Goal: Task Accomplishment & Management: Use online tool/utility

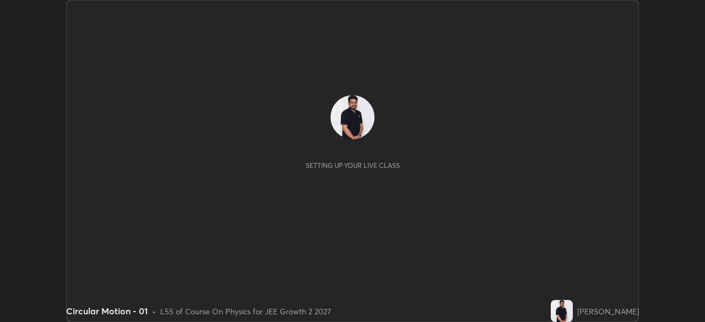
scroll to position [322, 705]
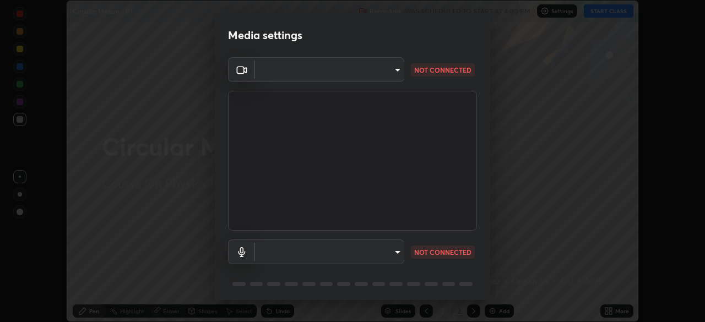
type input "8e51ced37930e971e34d94304a72bdf124377ca82fa83f25b6b4e34e328f1921"
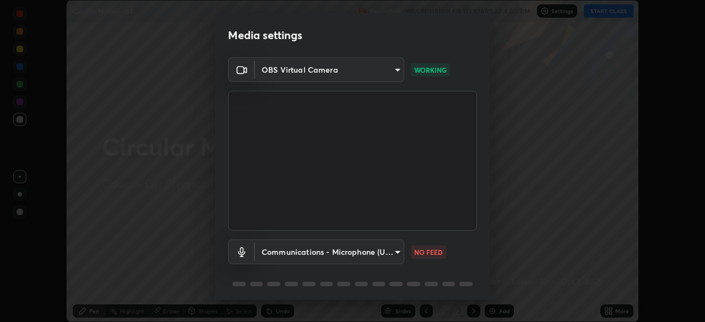
click at [389, 251] on body "Erase all Circular Motion - 01 Recording WAS SCHEDULED TO START AT 4:00 PM Sett…" at bounding box center [352, 161] width 705 height 322
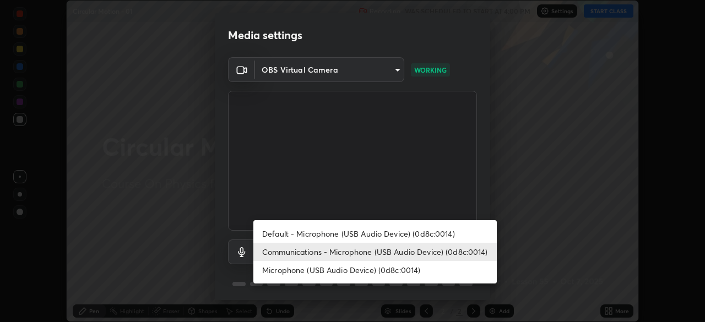
click at [387, 232] on li "Default - Microphone (USB Audio Device) (0d8c:0014)" at bounding box center [374, 234] width 243 height 18
type input "default"
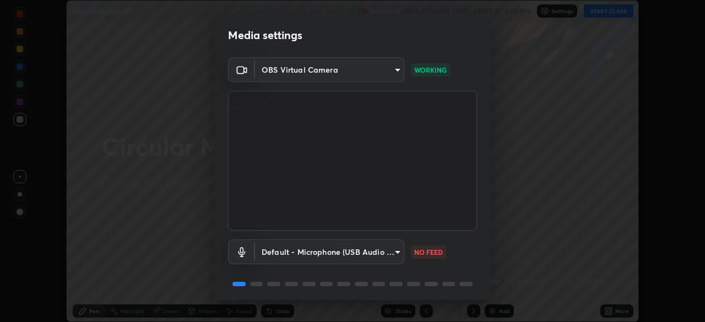
scroll to position [39, 0]
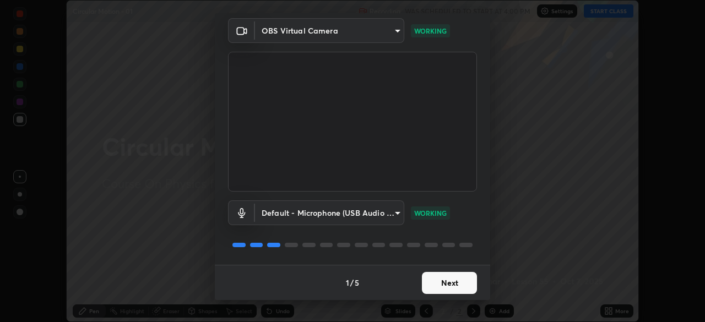
click at [441, 284] on button "Next" at bounding box center [449, 283] width 55 height 22
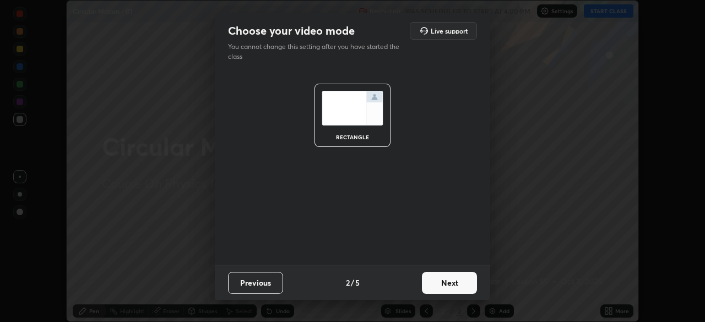
click at [457, 288] on button "Next" at bounding box center [449, 283] width 55 height 22
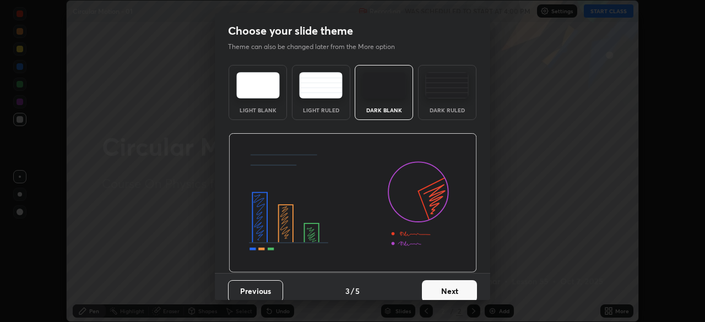
click at [459, 286] on button "Next" at bounding box center [449, 291] width 55 height 22
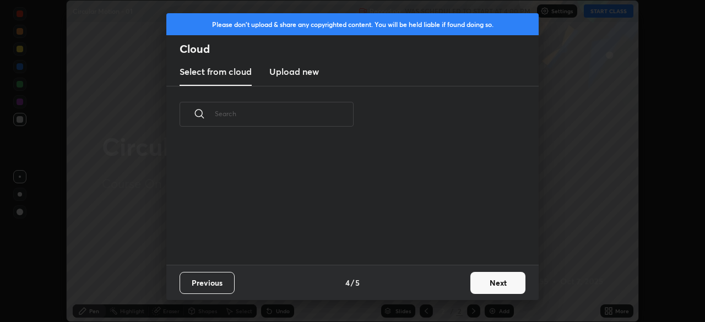
click at [483, 289] on button "Next" at bounding box center [497, 283] width 55 height 22
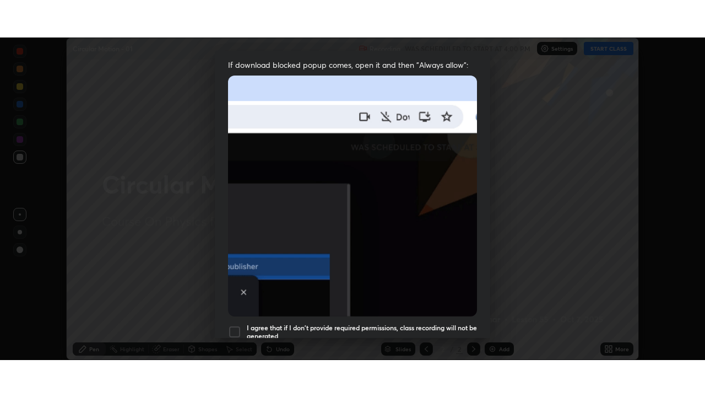
scroll to position [264, 0]
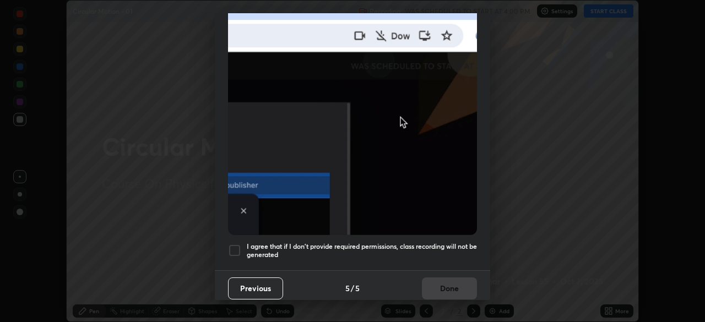
click at [440, 246] on h5 "I agree that if I don't provide required permissions, class recording will not …" at bounding box center [362, 250] width 230 height 17
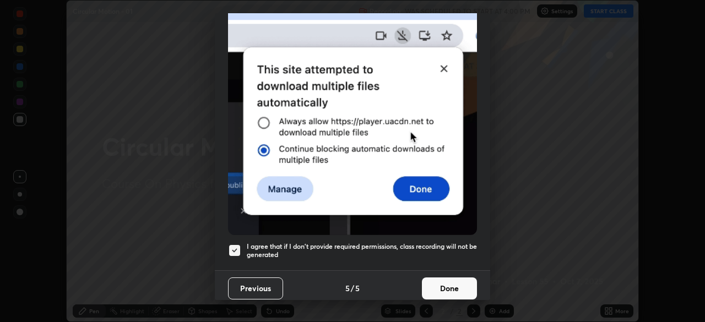
click at [448, 284] on button "Done" at bounding box center [449, 289] width 55 height 22
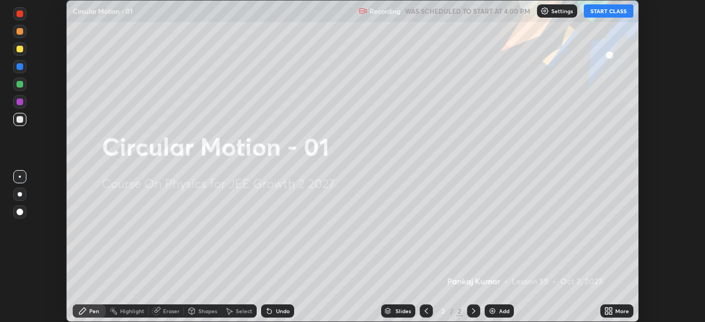
click at [599, 12] on button "START CLASS" at bounding box center [609, 10] width 50 height 13
click at [620, 311] on div "More" at bounding box center [622, 311] width 14 height 6
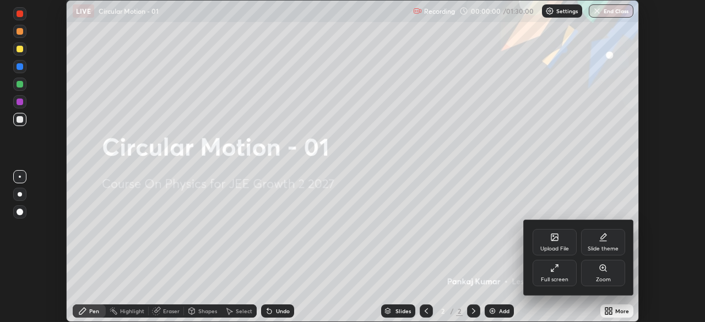
click at [548, 275] on div "Full screen" at bounding box center [555, 273] width 44 height 26
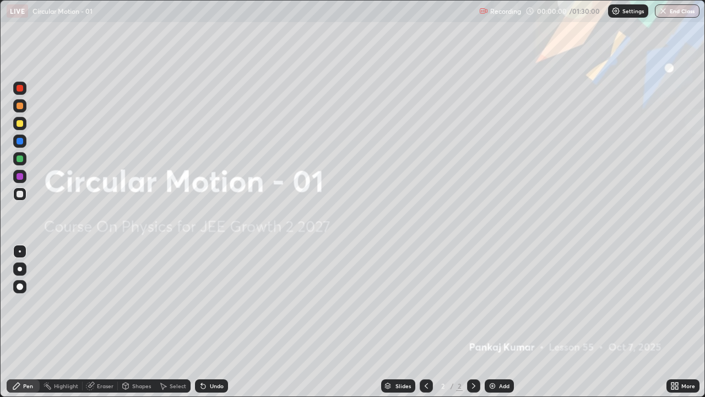
scroll to position [397, 705]
click at [503, 322] on div "Add" at bounding box center [504, 386] width 10 height 6
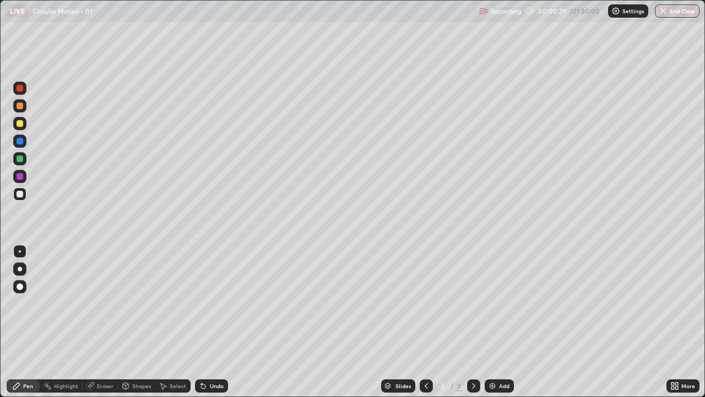
click at [141, 322] on div "Shapes" at bounding box center [141, 386] width 19 height 6
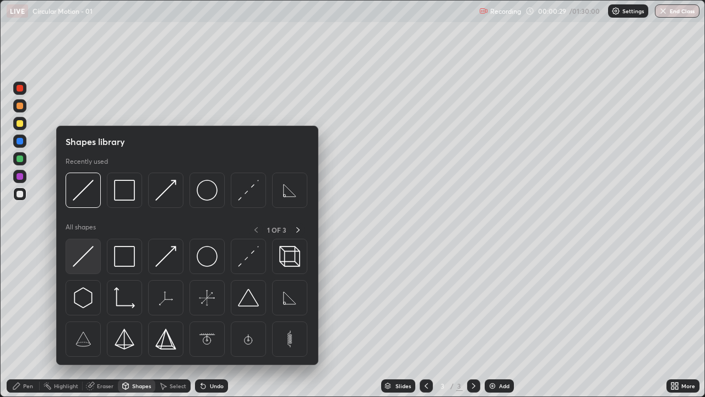
click at [89, 259] on img at bounding box center [83, 256] width 21 height 21
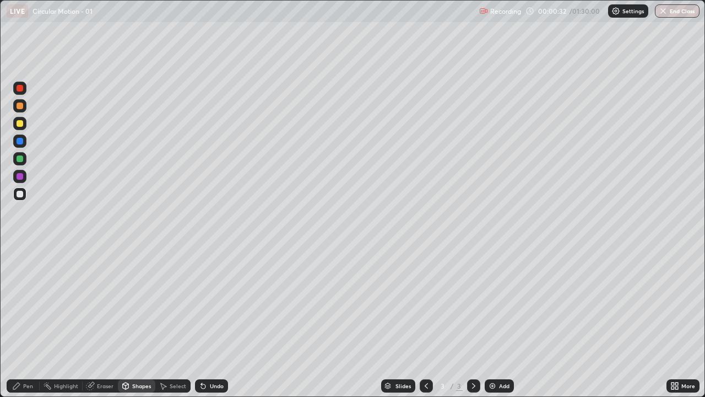
click at [137, 322] on div "Shapes" at bounding box center [136, 385] width 37 height 13
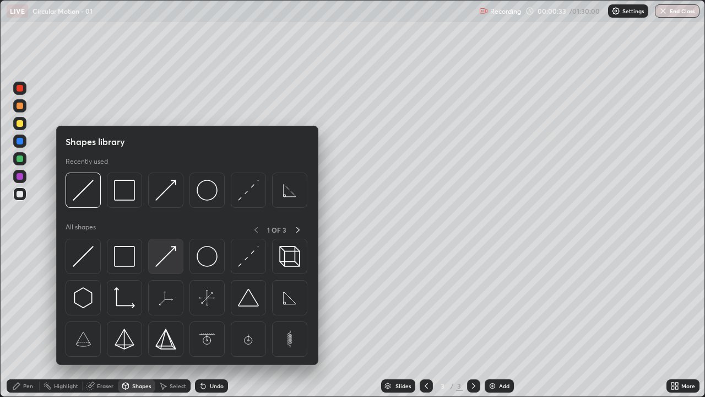
click at [164, 264] on img at bounding box center [165, 256] width 21 height 21
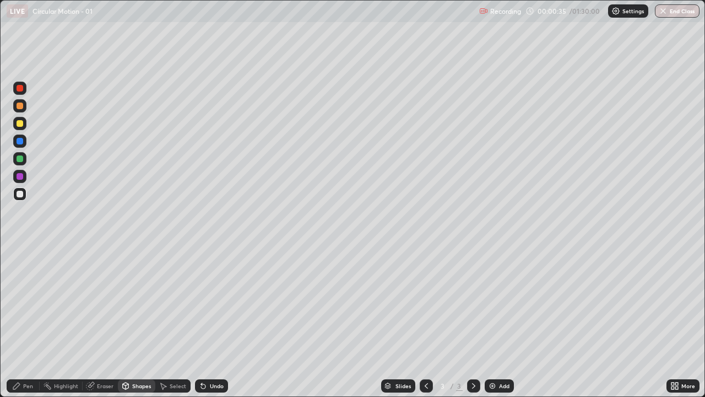
click at [219, 322] on div "Undo" at bounding box center [211, 385] width 33 height 13
click at [136, 322] on div "Shapes" at bounding box center [136, 385] width 37 height 13
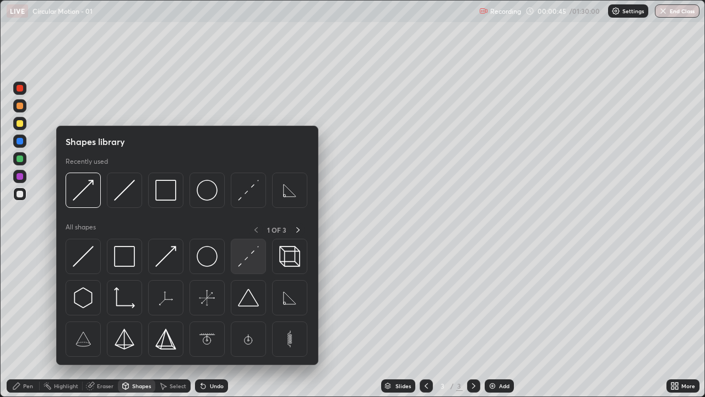
click at [249, 262] on img at bounding box center [248, 256] width 21 height 21
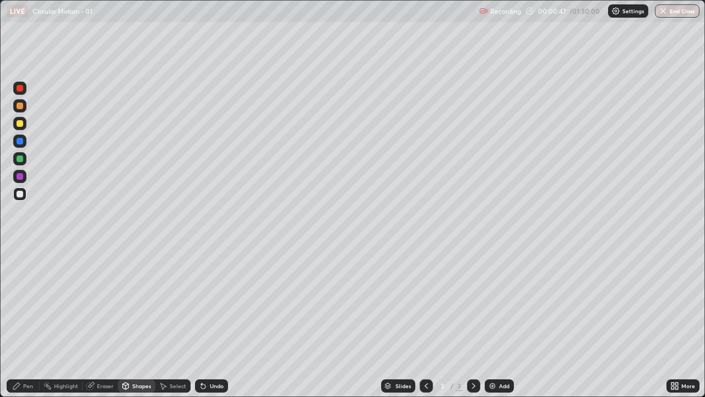
click at [212, 322] on div "Undo" at bounding box center [211, 385] width 33 height 13
click at [26, 322] on div "Pen" at bounding box center [23, 385] width 33 height 13
click at [213, 322] on div "Undo" at bounding box center [217, 386] width 14 height 6
click at [139, 322] on div "Shapes" at bounding box center [136, 385] width 37 height 13
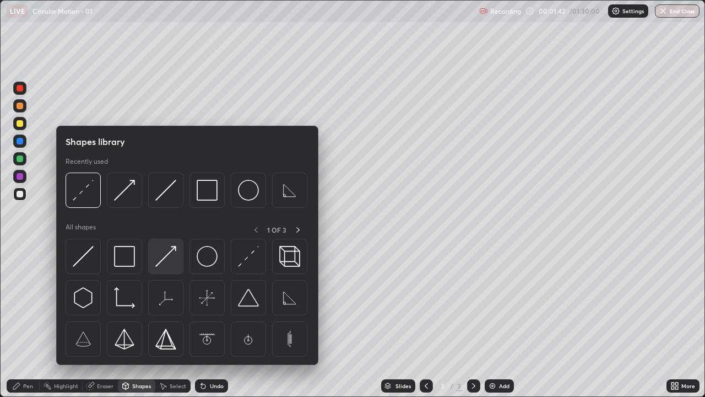
click at [168, 262] on img at bounding box center [165, 256] width 21 height 21
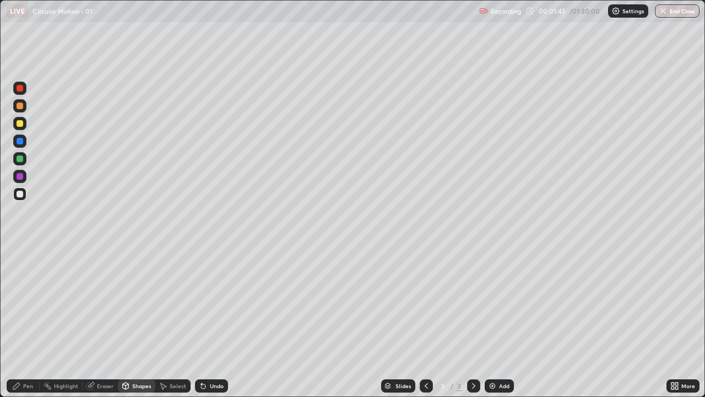
click at [21, 322] on div "Pen" at bounding box center [23, 385] width 33 height 13
click at [100, 322] on div "Eraser" at bounding box center [100, 385] width 35 height 13
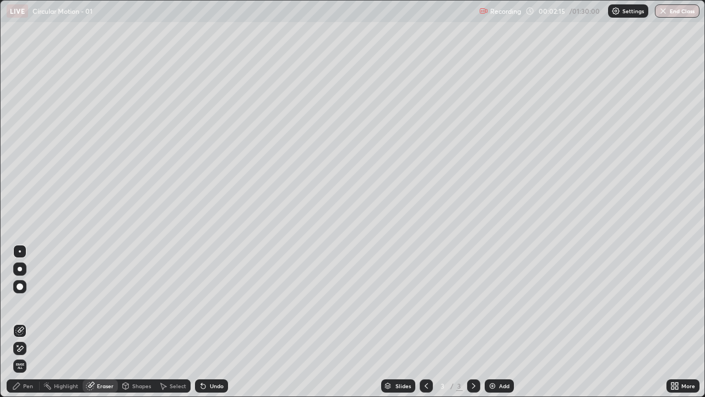
click at [18, 322] on div "Pen" at bounding box center [23, 385] width 33 height 13
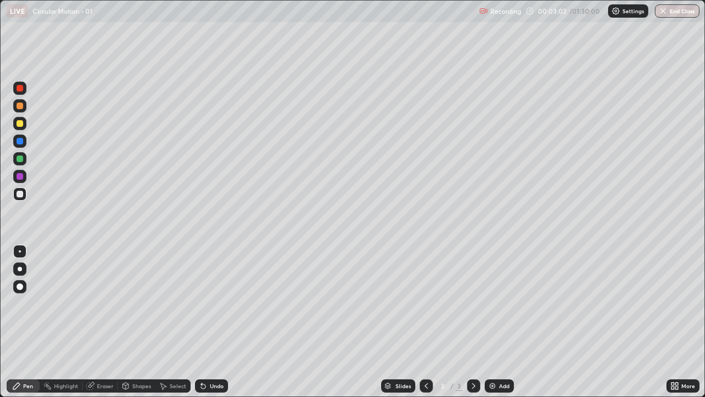
click at [131, 322] on div "Shapes" at bounding box center [136, 385] width 37 height 13
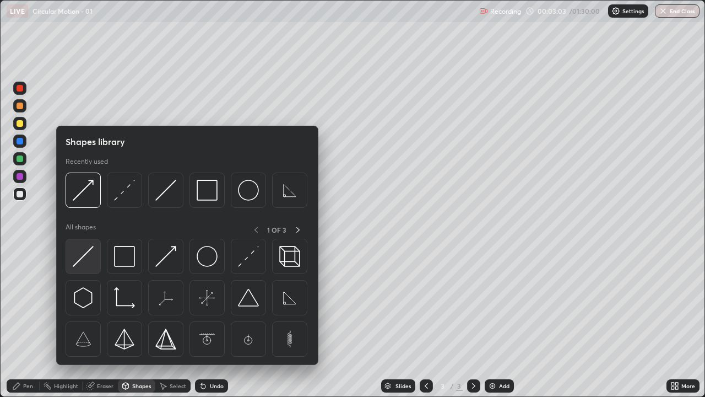
click at [88, 256] on img at bounding box center [83, 256] width 21 height 21
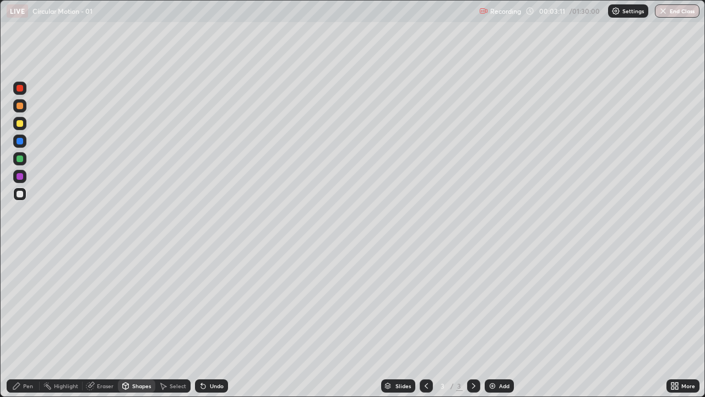
click at [131, 322] on div "Shapes" at bounding box center [136, 385] width 37 height 13
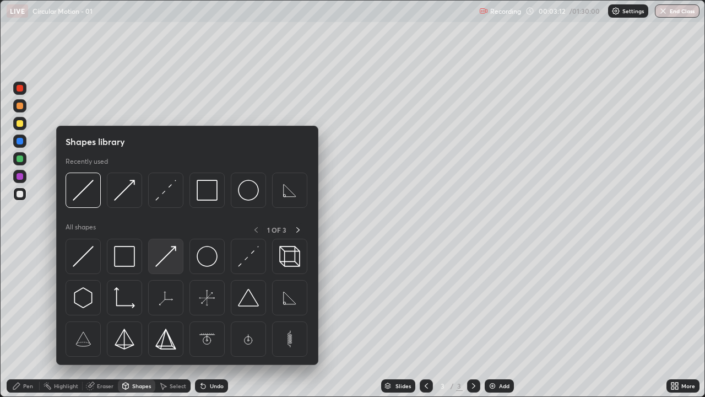
click at [166, 260] on img at bounding box center [165, 256] width 21 height 21
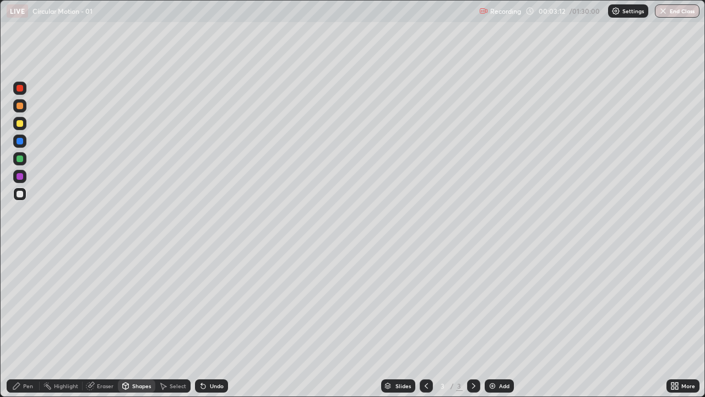
click at [21, 156] on div at bounding box center [20, 158] width 7 height 7
click at [26, 322] on div "Pen" at bounding box center [28, 386] width 10 height 6
click at [23, 322] on div "Pen" at bounding box center [28, 386] width 10 height 6
click at [26, 322] on div "Pen" at bounding box center [28, 386] width 10 height 6
click at [20, 174] on div at bounding box center [20, 176] width 7 height 7
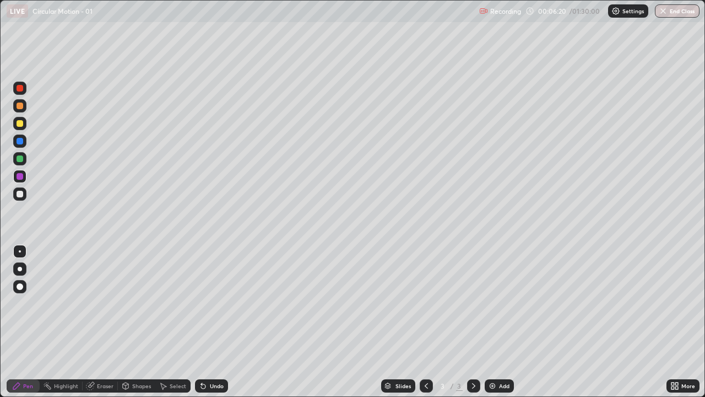
click at [501, 322] on div "Add" at bounding box center [499, 385] width 29 height 13
click at [144, 322] on div "Shapes" at bounding box center [136, 385] width 37 height 13
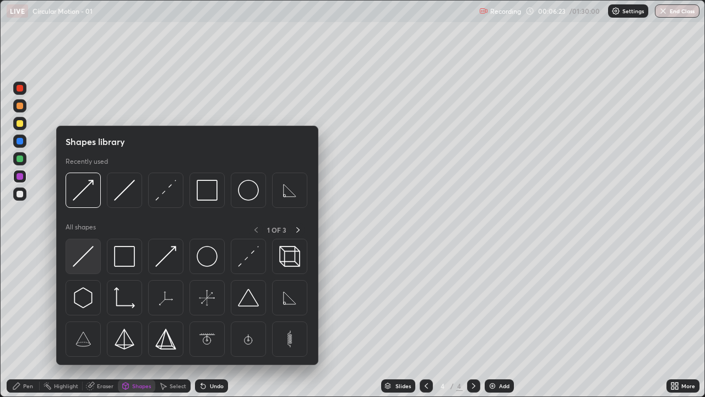
click at [81, 255] on img at bounding box center [83, 256] width 21 height 21
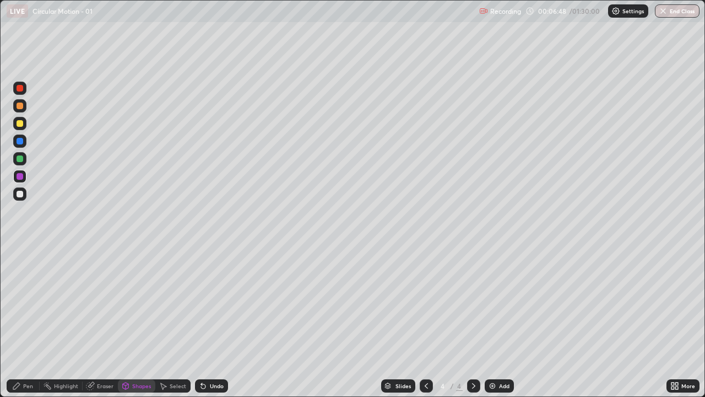
click at [140, 322] on div "Shapes" at bounding box center [136, 385] width 37 height 13
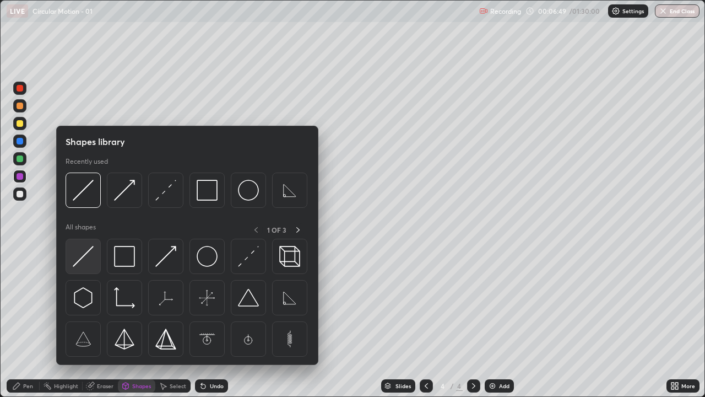
click at [84, 257] on img at bounding box center [83, 256] width 21 height 21
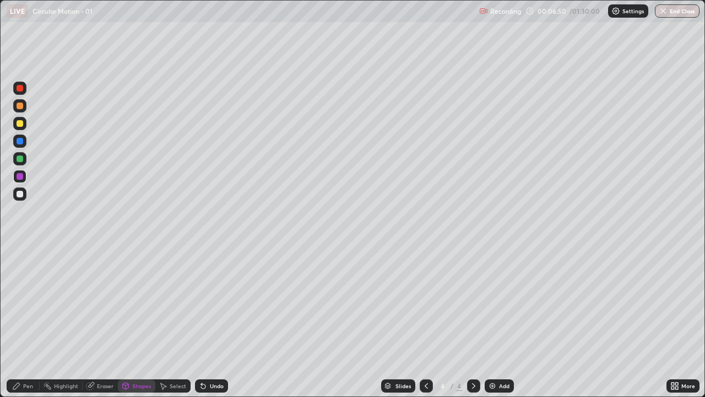
click at [17, 117] on div at bounding box center [19, 123] width 13 height 13
click at [137, 322] on div "Shapes" at bounding box center [136, 385] width 37 height 13
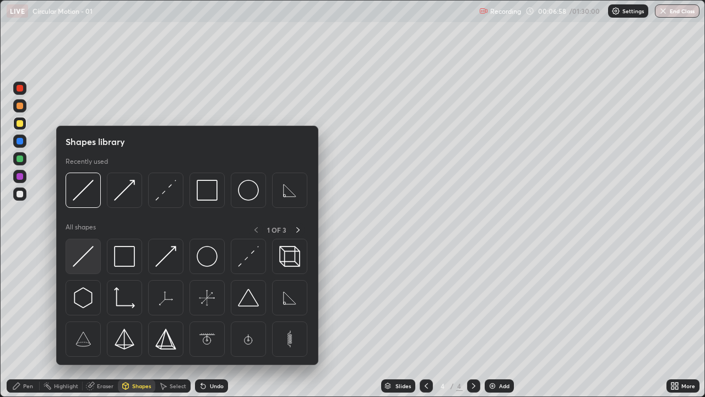
click at [84, 256] on img at bounding box center [83, 256] width 21 height 21
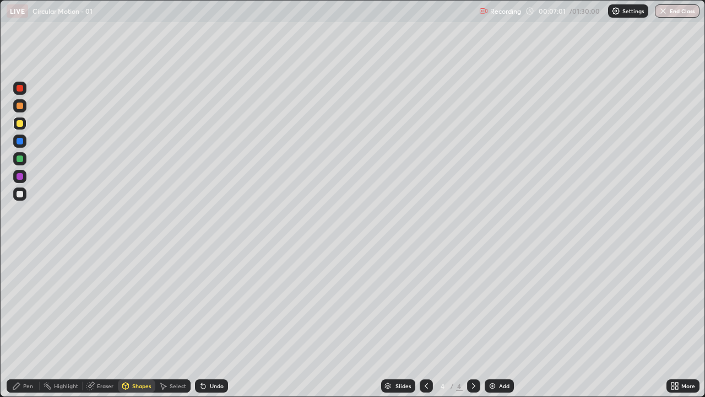
click at [213, 322] on div "Undo" at bounding box center [217, 386] width 14 height 6
click at [23, 322] on div "Pen" at bounding box center [23, 385] width 33 height 13
click at [138, 322] on div "Shapes" at bounding box center [136, 385] width 37 height 13
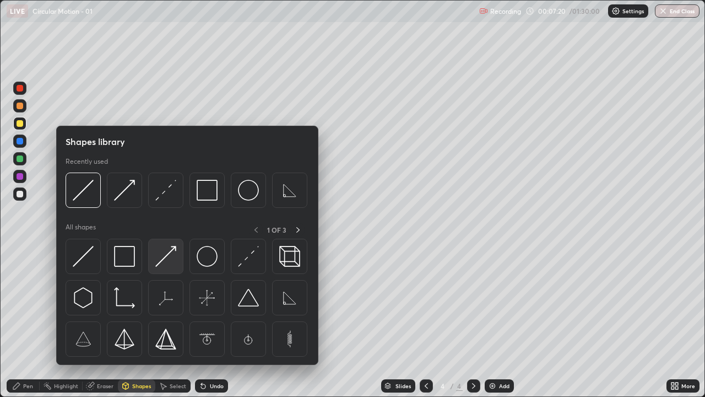
click at [164, 257] on img at bounding box center [165, 256] width 21 height 21
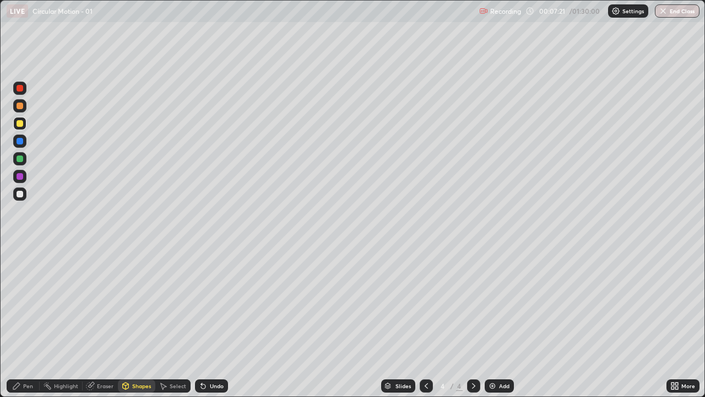
click at [18, 156] on div at bounding box center [20, 158] width 7 height 7
click at [20, 322] on icon at bounding box center [16, 385] width 9 height 9
click at [24, 322] on div "Pen" at bounding box center [28, 386] width 10 height 6
click at [24, 194] on div at bounding box center [19, 193] width 13 height 13
click at [21, 322] on div "Pen" at bounding box center [23, 385] width 33 height 13
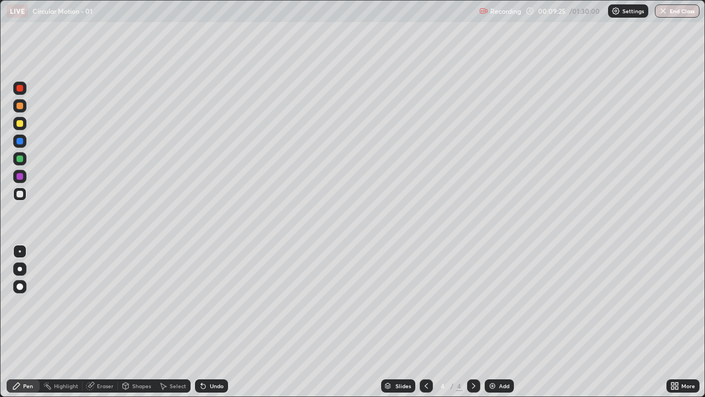
click at [137, 322] on div "Shapes" at bounding box center [136, 385] width 37 height 13
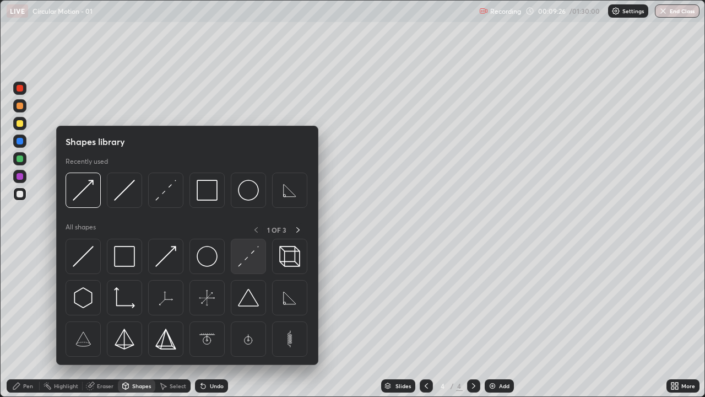
click at [245, 260] on img at bounding box center [248, 256] width 21 height 21
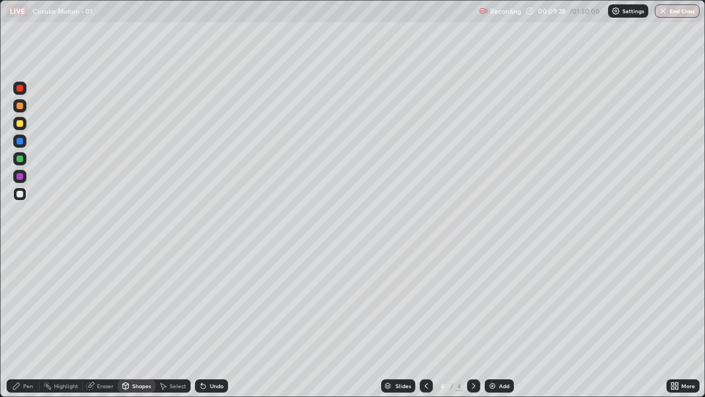
click at [218, 322] on div "Undo" at bounding box center [211, 385] width 33 height 13
click at [132, 322] on div "Shapes" at bounding box center [141, 386] width 19 height 6
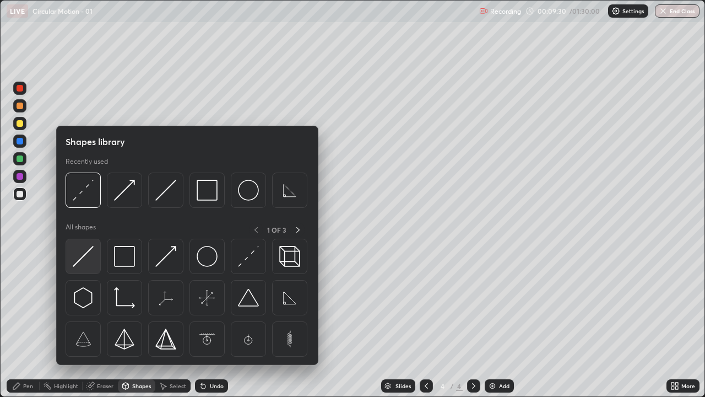
click at [79, 259] on img at bounding box center [83, 256] width 21 height 21
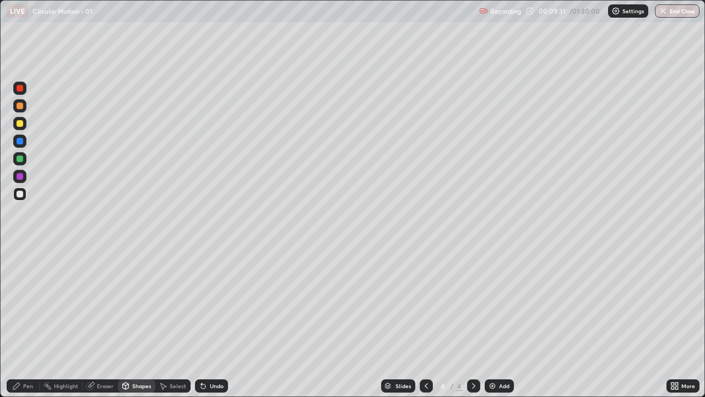
click at [133, 322] on div "Shapes" at bounding box center [136, 385] width 37 height 13
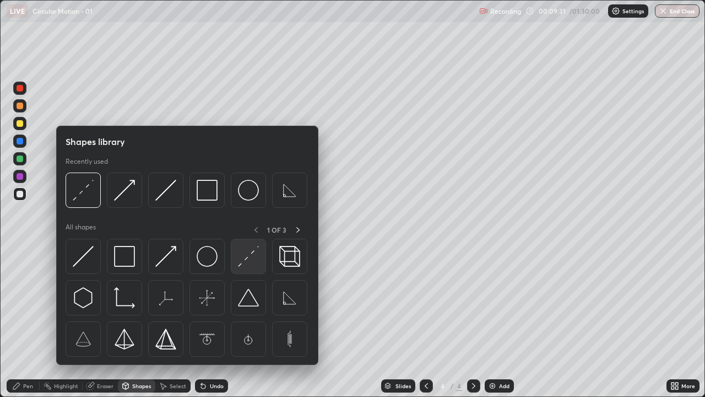
click at [245, 263] on img at bounding box center [248, 256] width 21 height 21
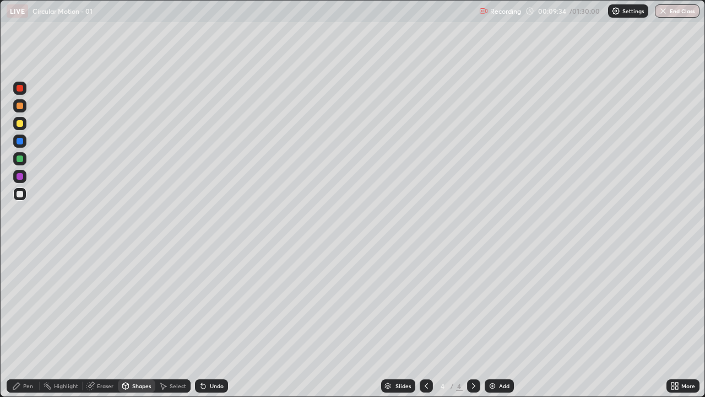
click at [16, 322] on div "Pen" at bounding box center [23, 385] width 33 height 13
click at [24, 322] on div "Pen" at bounding box center [23, 385] width 33 height 13
click at [133, 322] on div "Shapes" at bounding box center [136, 385] width 37 height 13
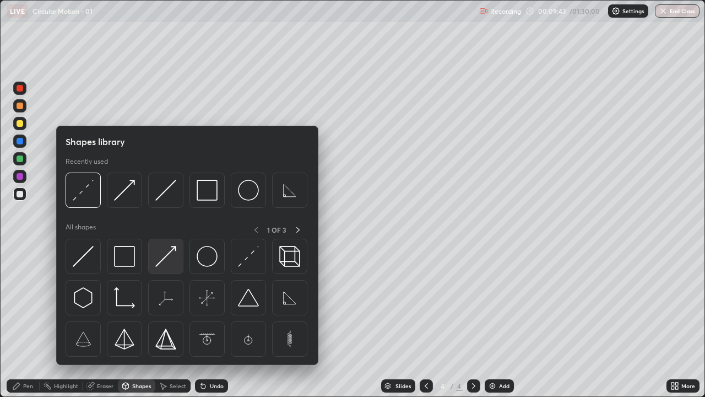
click at [161, 262] on img at bounding box center [165, 256] width 21 height 21
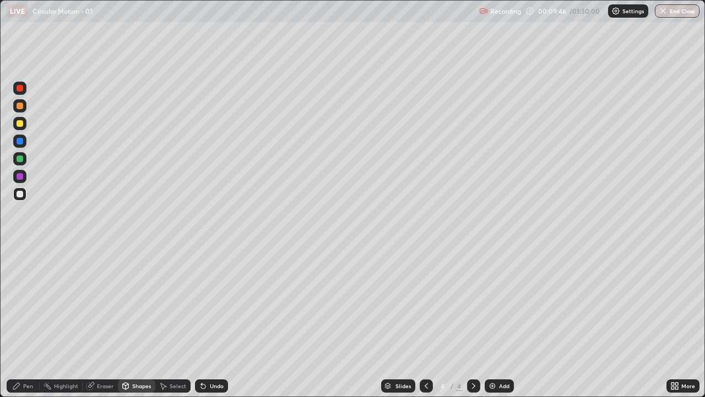
click at [21, 322] on div "Pen" at bounding box center [23, 385] width 33 height 13
click at [134, 322] on div "Shapes" at bounding box center [136, 385] width 37 height 13
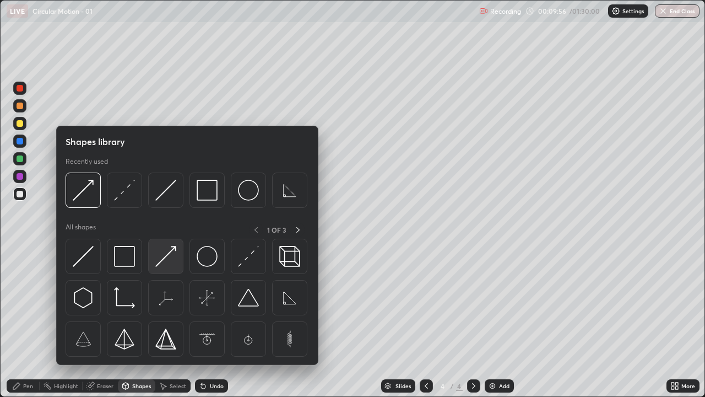
click at [161, 258] on img at bounding box center [165, 256] width 21 height 21
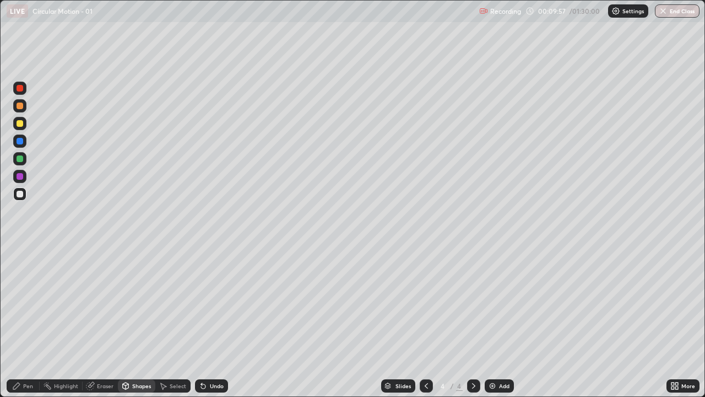
click at [21, 142] on div at bounding box center [20, 141] width 7 height 7
click at [21, 322] on div "Pen" at bounding box center [23, 385] width 33 height 13
click at [14, 322] on icon at bounding box center [16, 385] width 7 height 7
click at [140, 322] on div "Shapes" at bounding box center [136, 385] width 37 height 13
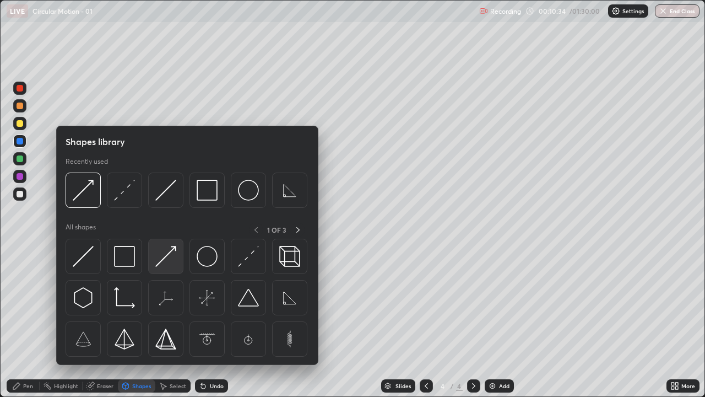
click at [162, 262] on img at bounding box center [165, 256] width 21 height 21
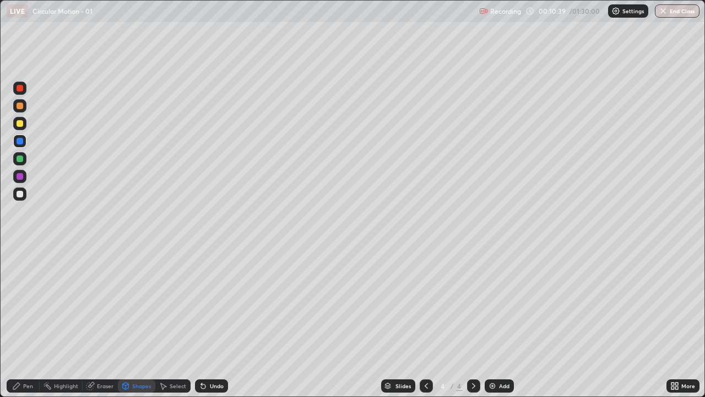
click at [18, 322] on icon at bounding box center [16, 385] width 9 height 9
click at [17, 122] on div at bounding box center [20, 123] width 7 height 7
click at [136, 322] on div "Shapes" at bounding box center [136, 385] width 37 height 13
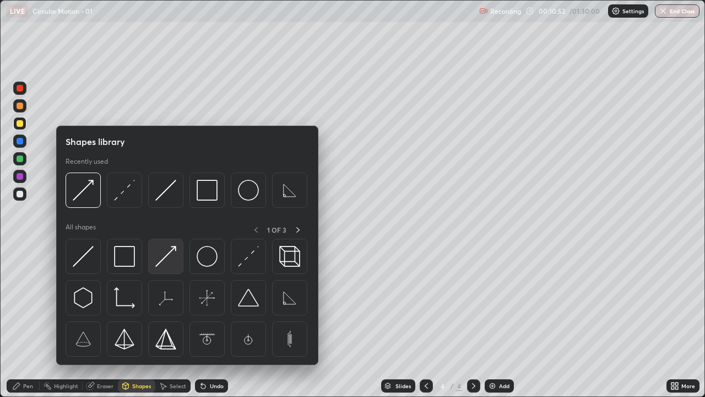
click at [162, 256] on img at bounding box center [165, 256] width 21 height 21
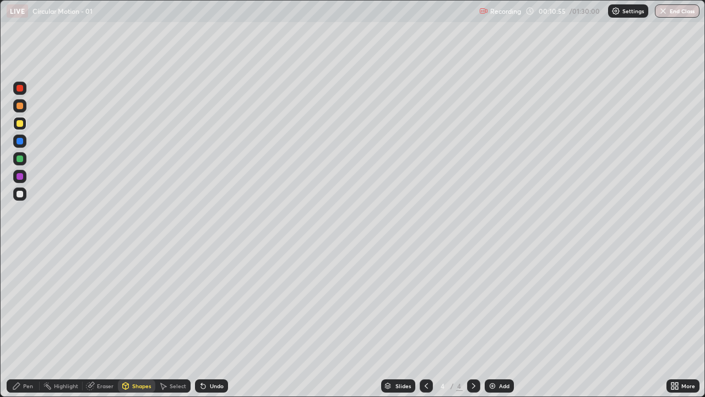
click at [20, 322] on icon at bounding box center [16, 385] width 9 height 9
click at [19, 140] on div at bounding box center [20, 141] width 7 height 7
click at [23, 322] on div "Pen" at bounding box center [23, 385] width 33 height 13
click at [19, 191] on div at bounding box center [20, 194] width 7 height 7
click at [20, 194] on div at bounding box center [20, 194] width 7 height 7
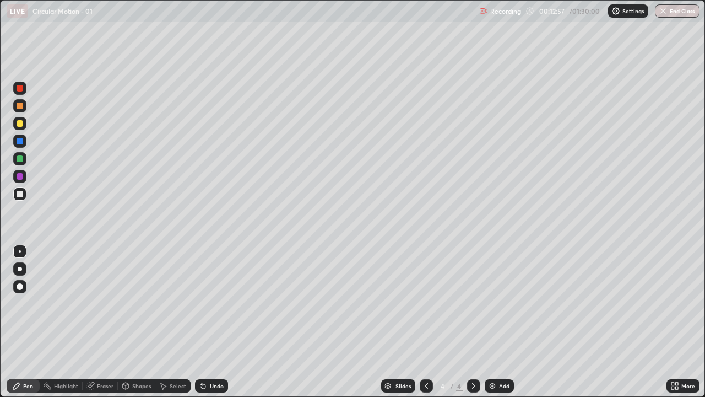
click at [18, 124] on div at bounding box center [20, 123] width 7 height 7
click at [501, 322] on div "Add" at bounding box center [504, 386] width 10 height 6
click at [93, 322] on div "Eraser" at bounding box center [100, 385] width 35 height 13
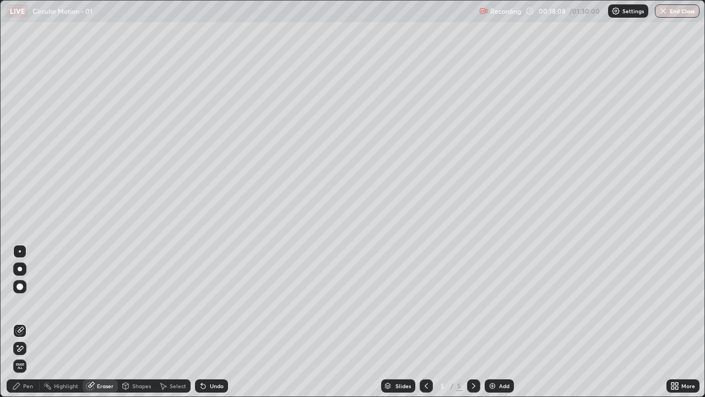
click at [33, 322] on div "Pen" at bounding box center [23, 385] width 33 height 13
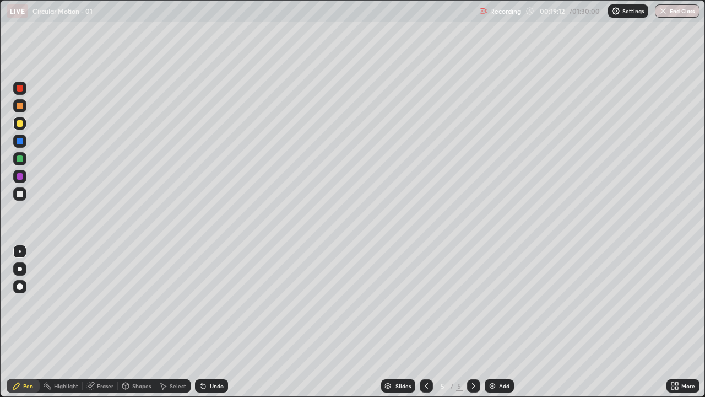
click at [100, 322] on div "Eraser" at bounding box center [105, 386] width 17 height 6
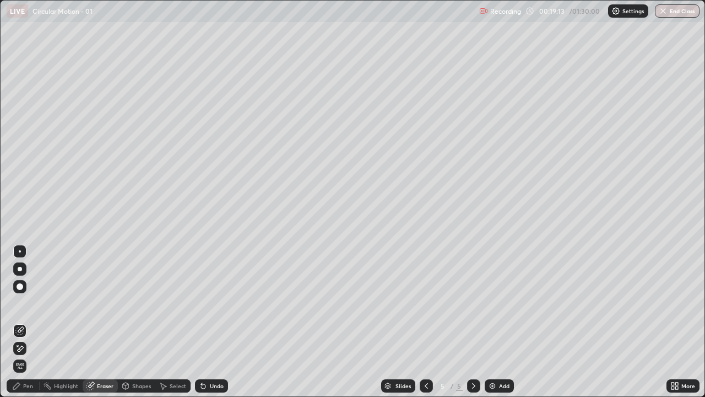
click at [23, 322] on icon at bounding box center [19, 348] width 9 height 9
click at [137, 322] on div "Shapes" at bounding box center [141, 386] width 19 height 6
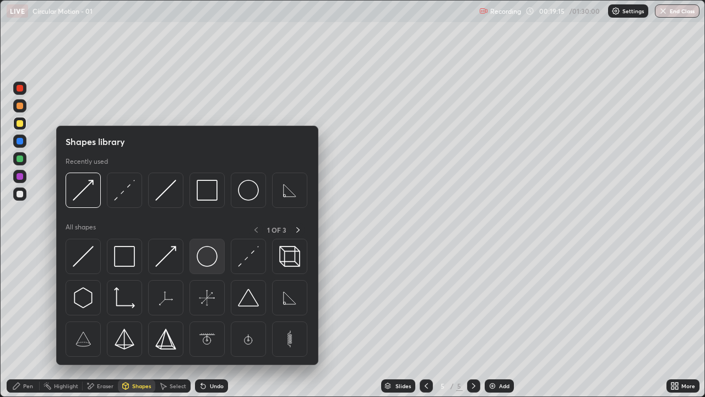
click at [206, 263] on img at bounding box center [207, 256] width 21 height 21
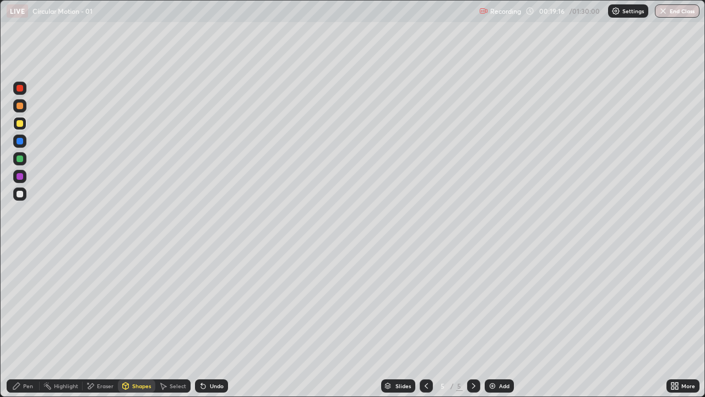
click at [25, 322] on div "Pen" at bounding box center [28, 386] width 10 height 6
click at [21, 191] on div at bounding box center [20, 194] width 7 height 7
click at [131, 322] on div "Shapes" at bounding box center [136, 385] width 37 height 13
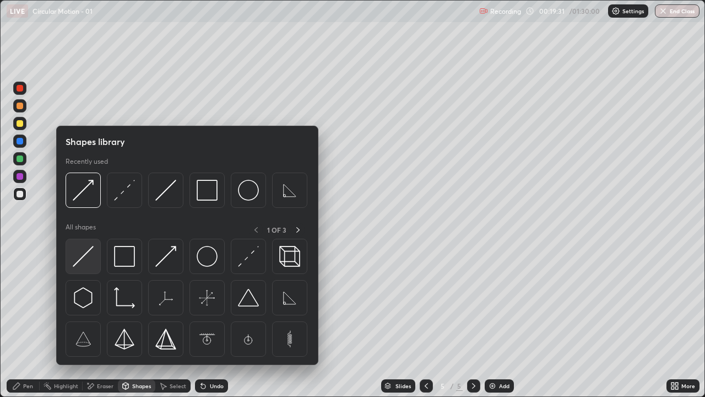
click at [82, 263] on img at bounding box center [83, 256] width 21 height 21
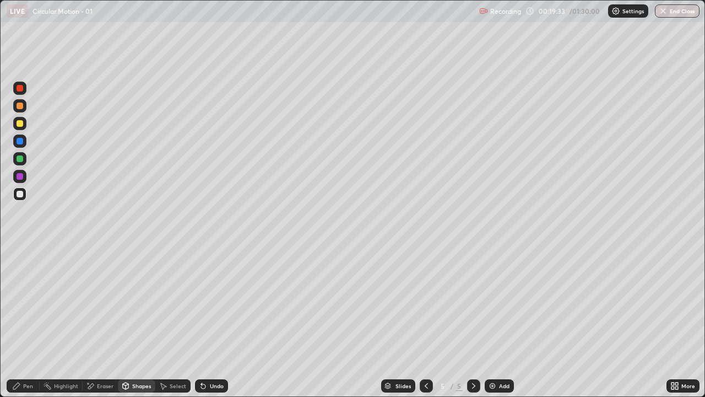
click at [126, 322] on div "Shapes" at bounding box center [136, 385] width 37 height 13
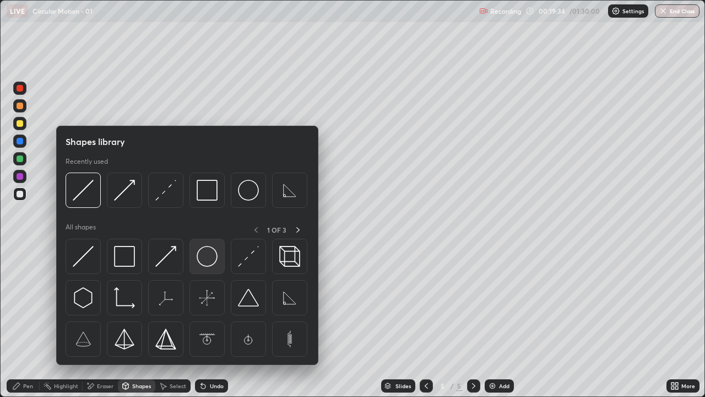
click at [210, 263] on img at bounding box center [207, 256] width 21 height 21
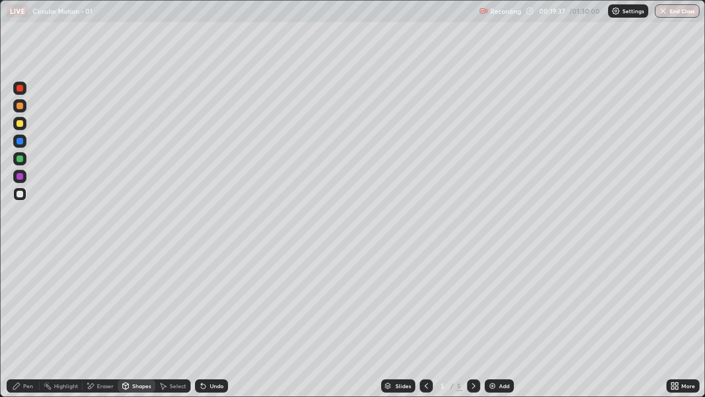
click at [139, 322] on div "Shapes" at bounding box center [141, 386] width 19 height 6
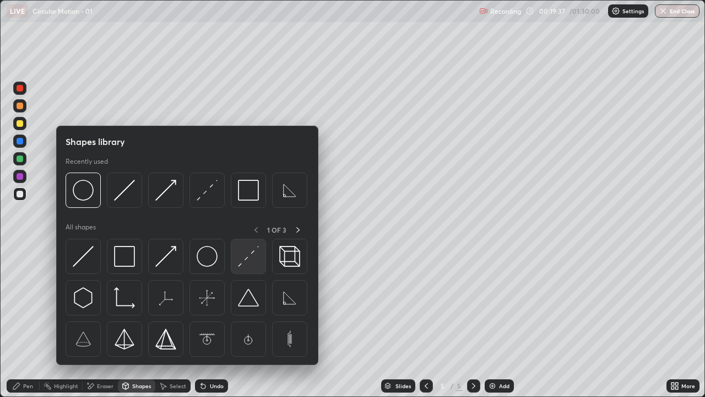
click at [250, 257] on img at bounding box center [248, 256] width 21 height 21
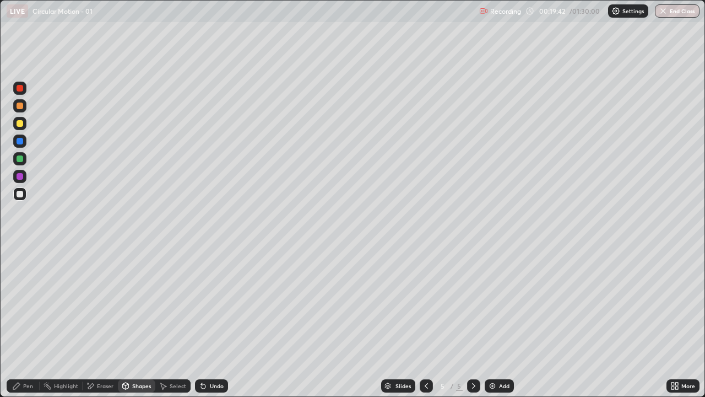
click at [131, 322] on div "Shapes" at bounding box center [136, 385] width 37 height 13
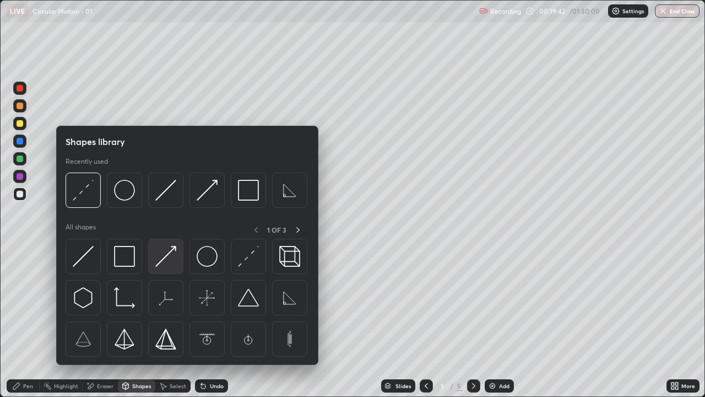
click at [165, 258] on img at bounding box center [165, 256] width 21 height 21
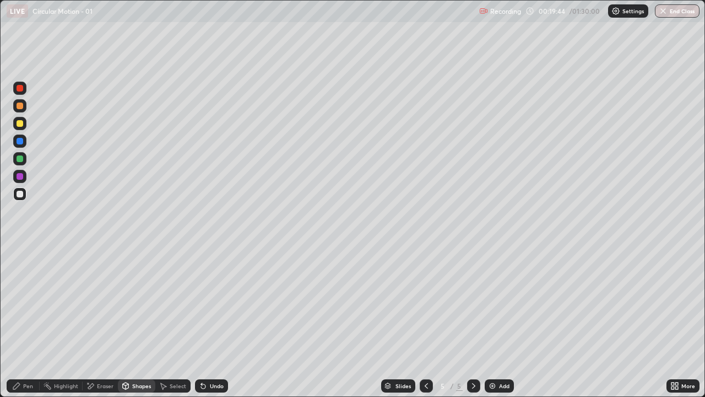
click at [20, 122] on div at bounding box center [20, 123] width 7 height 7
click at [27, 322] on div "Pen" at bounding box center [28, 386] width 10 height 6
click at [100, 322] on div "Eraser" at bounding box center [105, 386] width 17 height 6
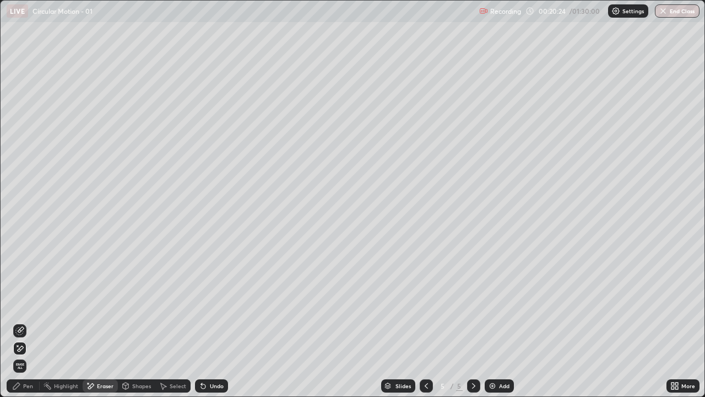
click at [216, 322] on div "Undo" at bounding box center [211, 385] width 33 height 13
click at [96, 322] on div "Eraser" at bounding box center [100, 385] width 35 height 13
click at [21, 322] on icon at bounding box center [19, 330] width 9 height 9
click at [14, 322] on icon at bounding box center [16, 385] width 9 height 9
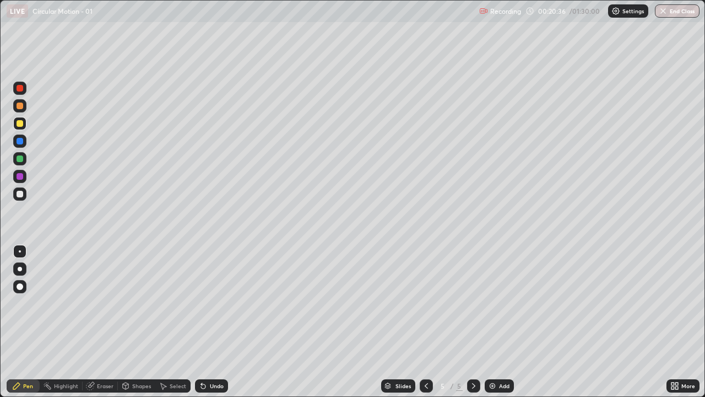
click at [11, 252] on div at bounding box center [20, 251] width 18 height 18
click at [137, 322] on div "Shapes" at bounding box center [136, 385] width 37 height 13
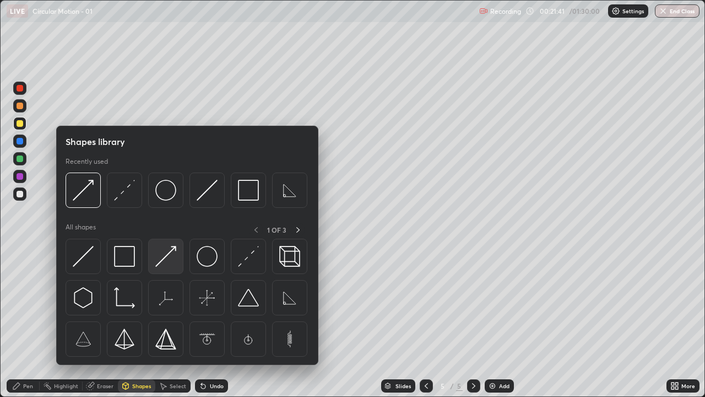
click at [165, 263] on img at bounding box center [165, 256] width 21 height 21
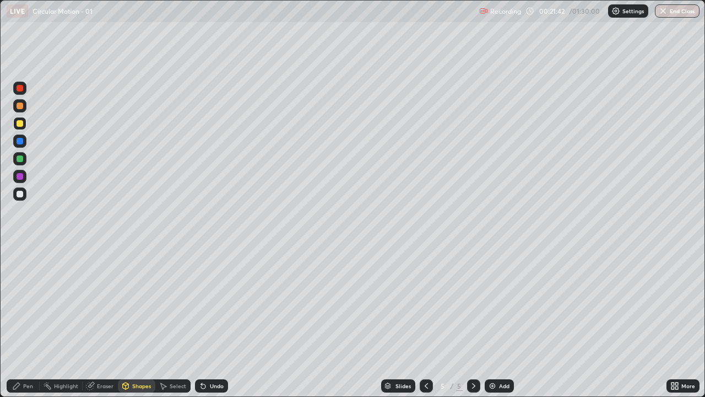
click at [17, 126] on div at bounding box center [19, 123] width 13 height 13
click at [19, 157] on div at bounding box center [20, 158] width 7 height 7
click at [134, 322] on div "Shapes" at bounding box center [136, 385] width 37 height 13
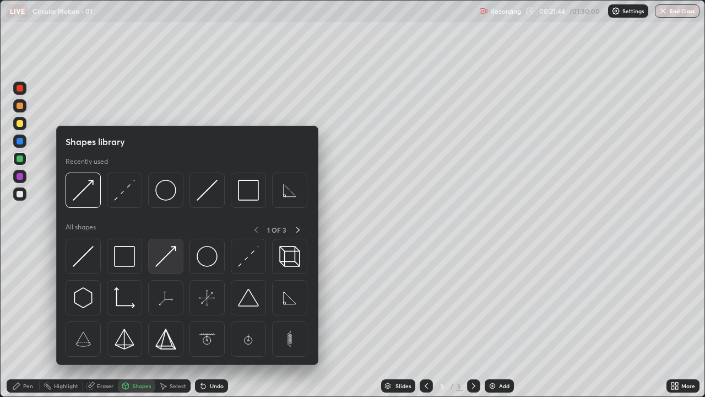
click at [165, 255] on img at bounding box center [165, 256] width 21 height 21
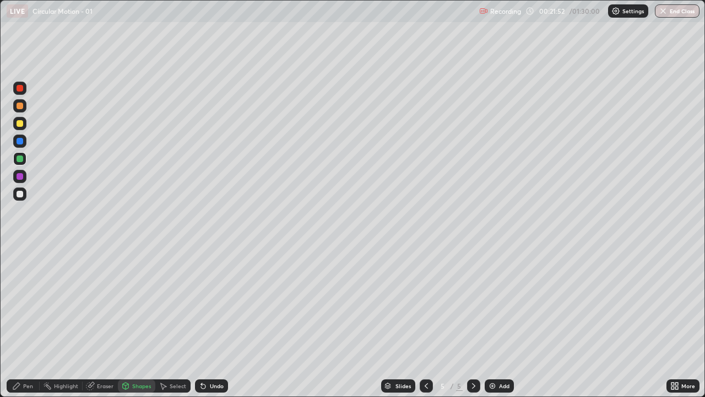
click at [21, 322] on div "Pen" at bounding box center [23, 385] width 33 height 13
click at [19, 322] on div "Pen" at bounding box center [23, 385] width 33 height 13
click at [19, 193] on div at bounding box center [20, 194] width 7 height 7
click at [19, 322] on div "Pen" at bounding box center [23, 385] width 33 height 13
click at [21, 187] on div at bounding box center [19, 193] width 13 height 13
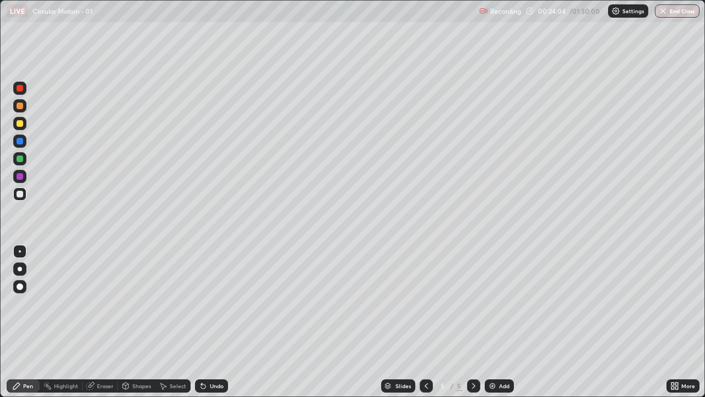
click at [22, 122] on div at bounding box center [20, 123] width 7 height 7
click at [15, 322] on div "Pen" at bounding box center [23, 385] width 33 height 13
click at [19, 188] on div at bounding box center [19, 193] width 13 height 13
click at [213, 322] on div "Undo" at bounding box center [211, 385] width 33 height 13
click at [204, 322] on div "Undo" at bounding box center [211, 385] width 33 height 13
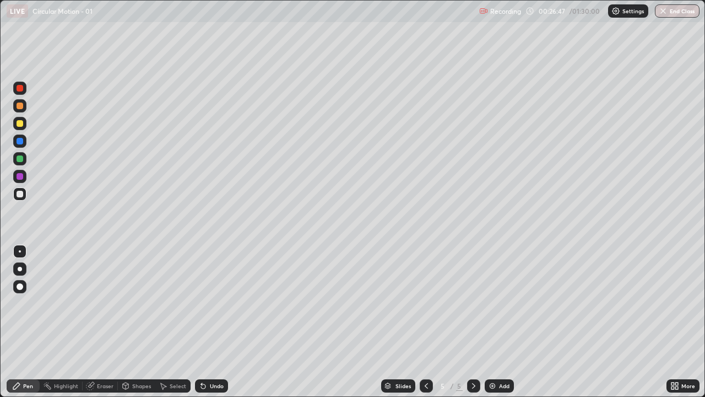
click at [201, 322] on icon at bounding box center [203, 386] width 4 height 4
click at [499, 322] on div "Add" at bounding box center [499, 385] width 29 height 13
click at [20, 322] on div "Pen" at bounding box center [23, 385] width 33 height 13
click at [22, 123] on div at bounding box center [20, 123] width 7 height 7
click at [137, 322] on div "Shapes" at bounding box center [141, 386] width 19 height 6
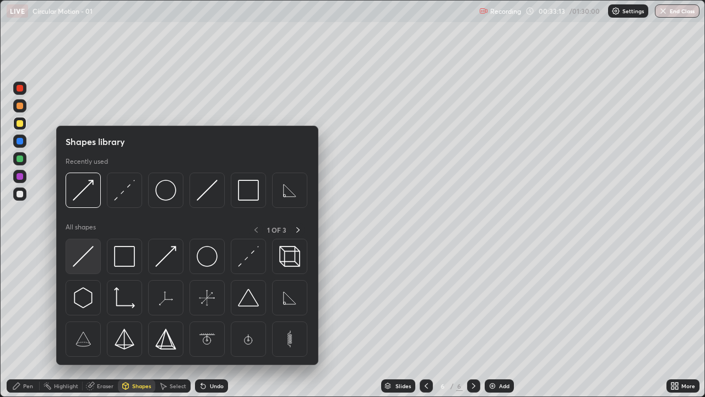
click at [81, 262] on img at bounding box center [83, 256] width 21 height 21
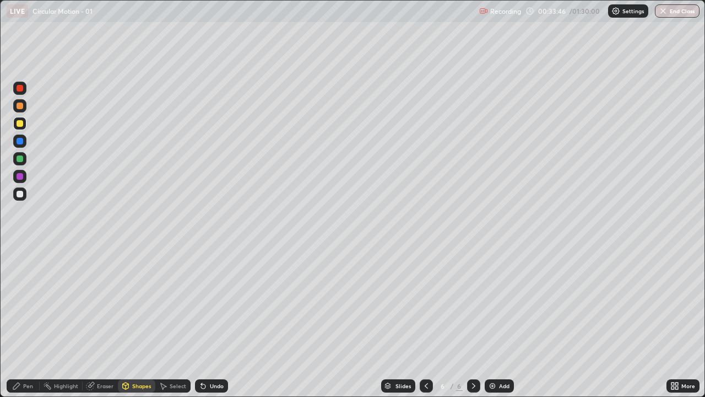
click at [134, 322] on div "Shapes" at bounding box center [141, 386] width 19 height 6
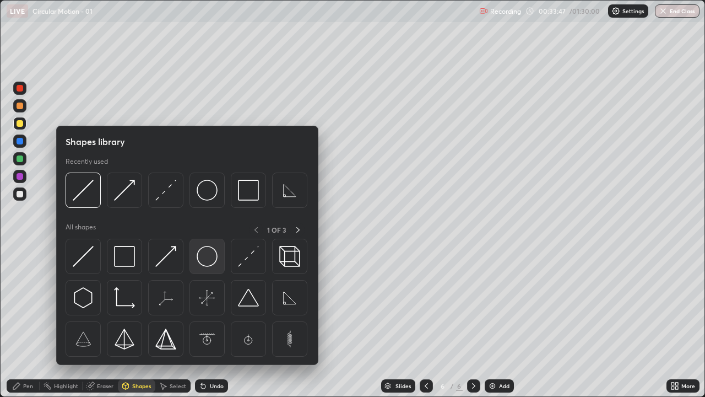
click at [206, 256] on img at bounding box center [207, 256] width 21 height 21
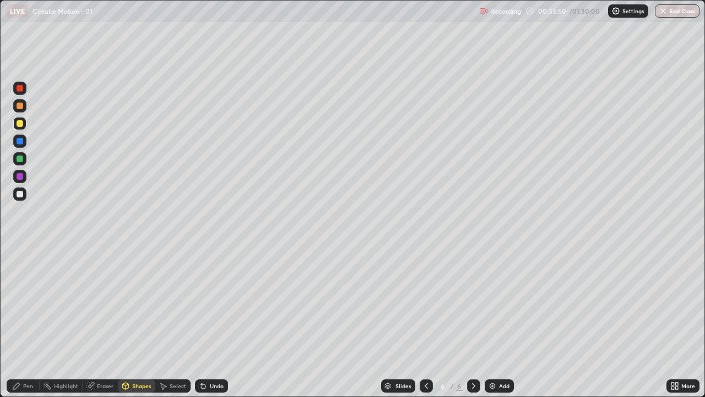
click at [138, 322] on div "Shapes" at bounding box center [136, 385] width 37 height 13
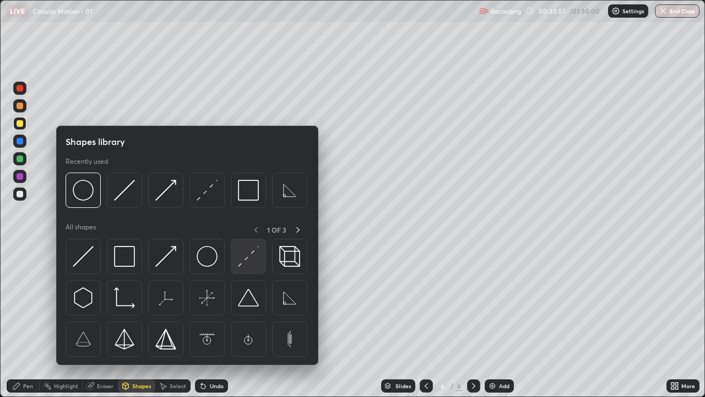
click at [247, 255] on img at bounding box center [248, 256] width 21 height 21
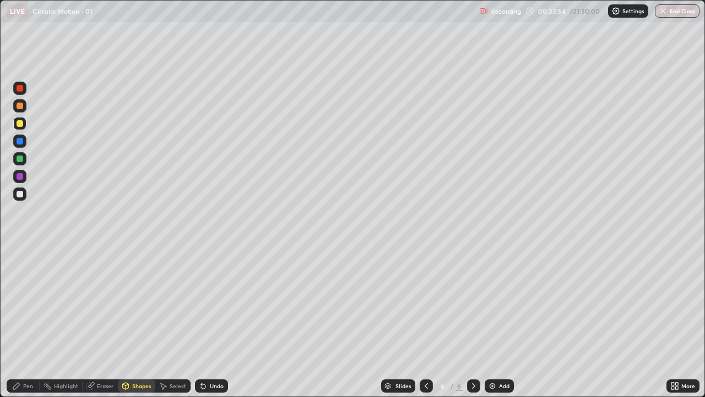
click at [130, 322] on div "Shapes" at bounding box center [136, 385] width 37 height 13
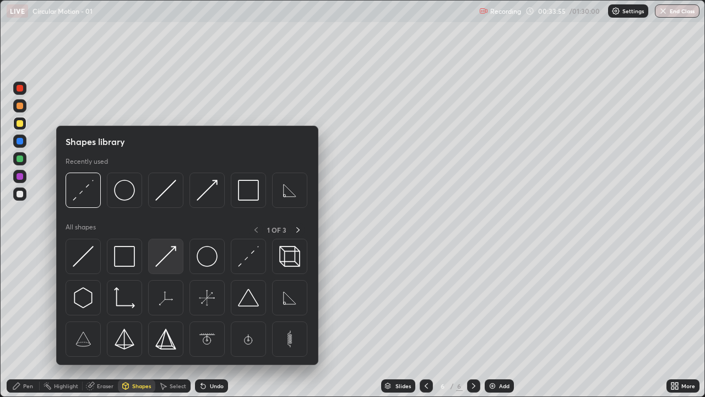
click at [159, 260] on img at bounding box center [165, 256] width 21 height 21
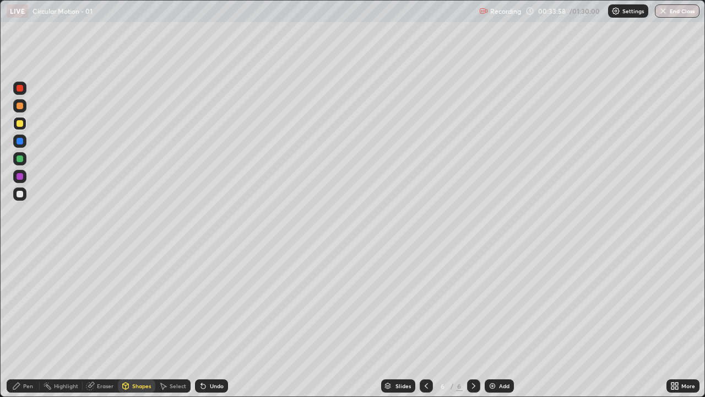
click at [18, 322] on icon at bounding box center [16, 385] width 9 height 9
click at [132, 322] on div "Shapes" at bounding box center [136, 385] width 37 height 13
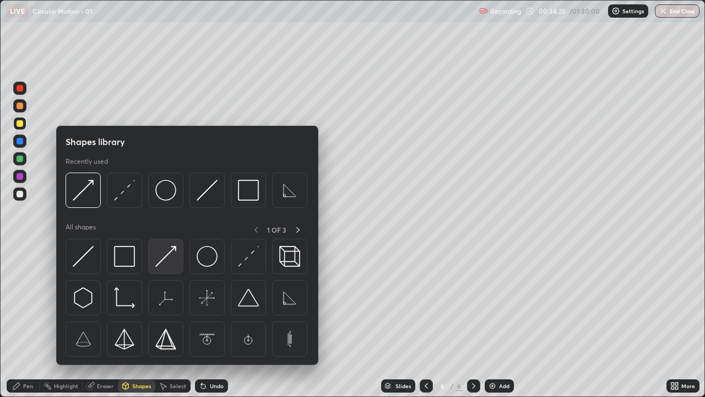
click at [170, 257] on img at bounding box center [165, 256] width 21 height 21
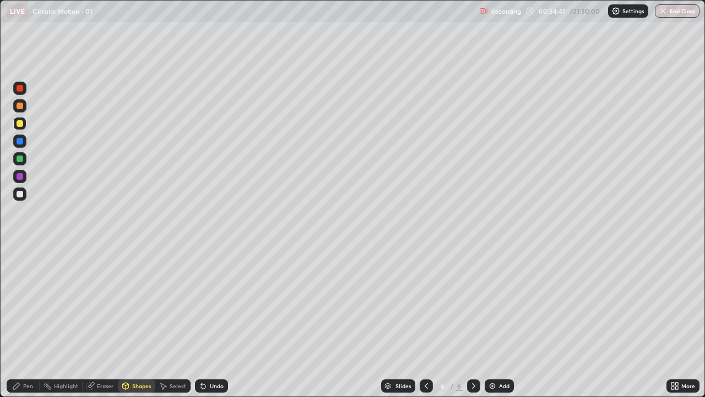
click at [137, 322] on div "Shapes" at bounding box center [136, 385] width 37 height 13
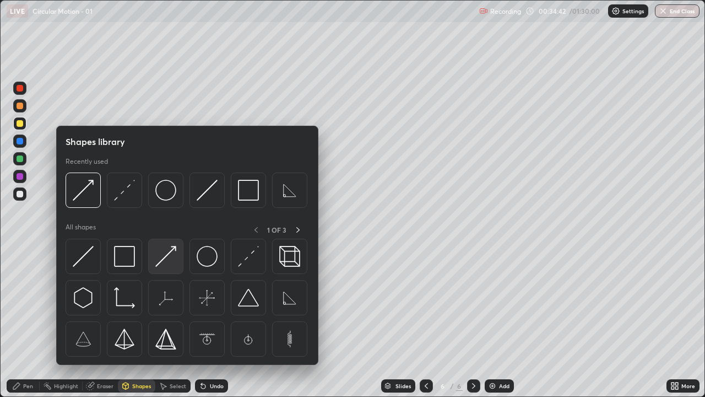
click at [164, 261] on img at bounding box center [165, 256] width 21 height 21
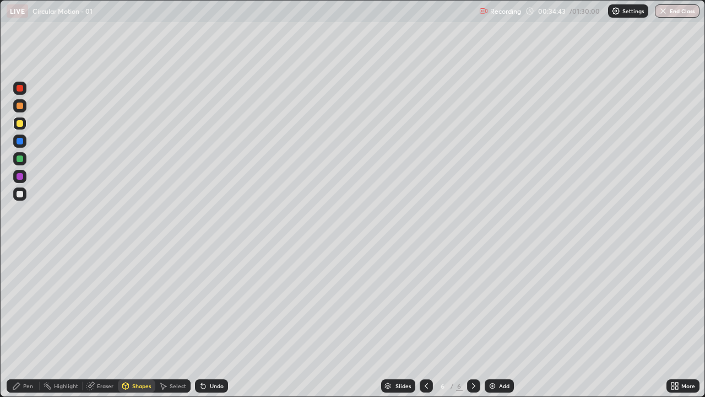
click at [22, 158] on div at bounding box center [20, 158] width 7 height 7
click at [21, 322] on icon at bounding box center [16, 385] width 9 height 9
click at [210, 322] on div "Undo" at bounding box center [217, 386] width 14 height 6
click at [212, 322] on div "Undo" at bounding box center [211, 385] width 33 height 13
click at [132, 322] on div "Shapes" at bounding box center [141, 386] width 19 height 6
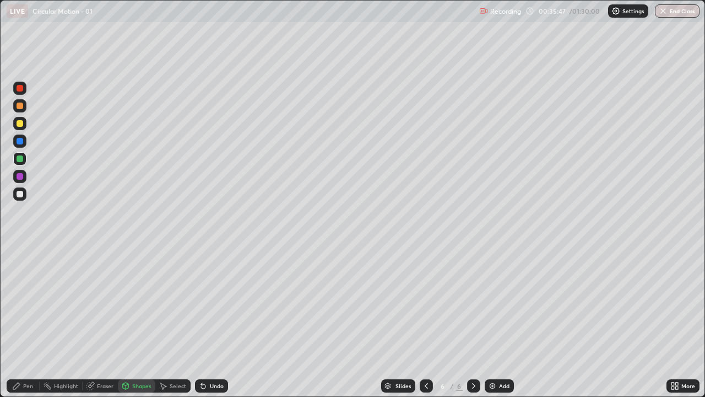
click at [97, 322] on div "Eraser" at bounding box center [100, 385] width 35 height 13
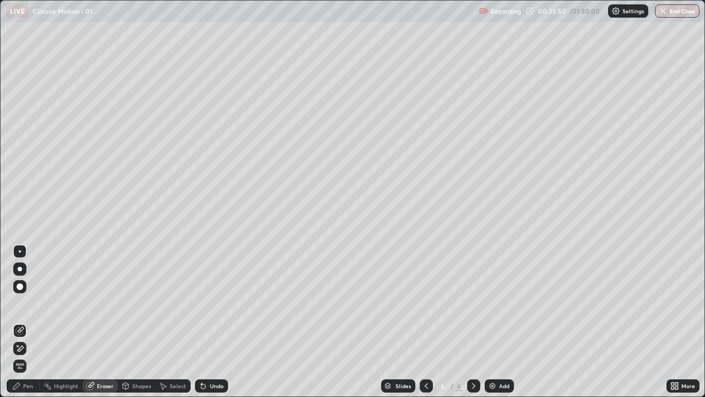
click at [143, 322] on div "Shapes" at bounding box center [141, 386] width 19 height 6
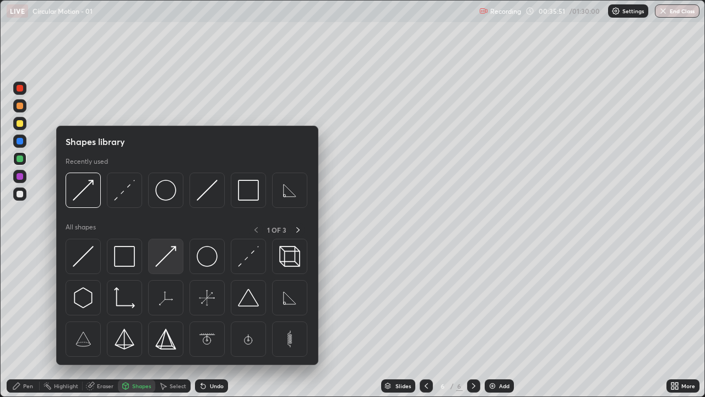
click at [155, 262] on img at bounding box center [165, 256] width 21 height 21
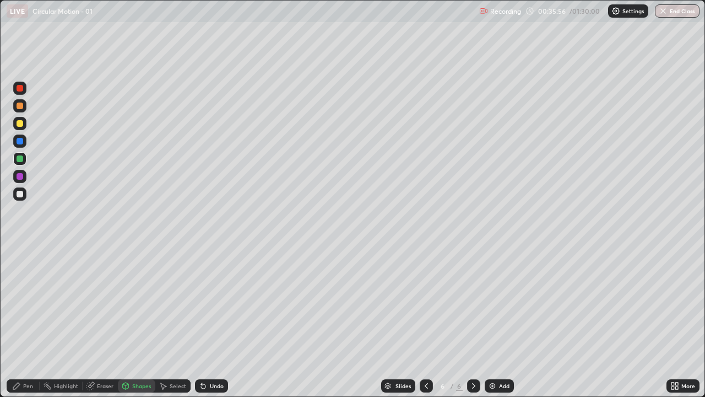
click at [138, 322] on div "Shapes" at bounding box center [141, 386] width 19 height 6
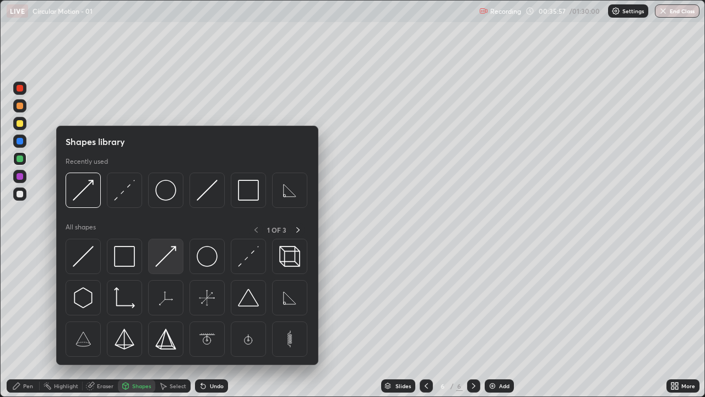
click at [165, 256] on img at bounding box center [165, 256] width 21 height 21
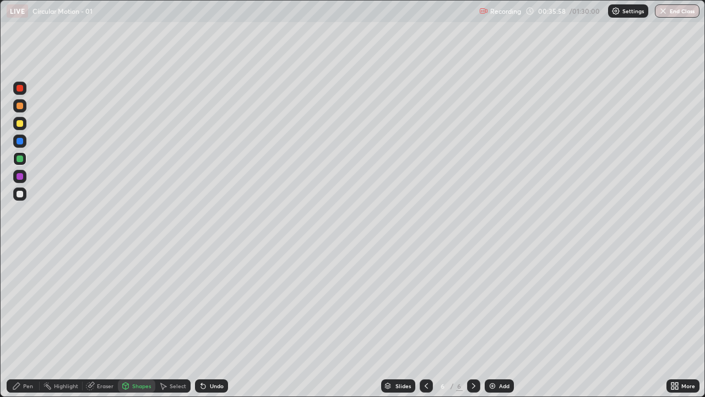
click at [20, 142] on div at bounding box center [20, 141] width 7 height 7
click at [12, 322] on icon at bounding box center [16, 385] width 9 height 9
click at [102, 322] on div "Eraser" at bounding box center [100, 385] width 35 height 13
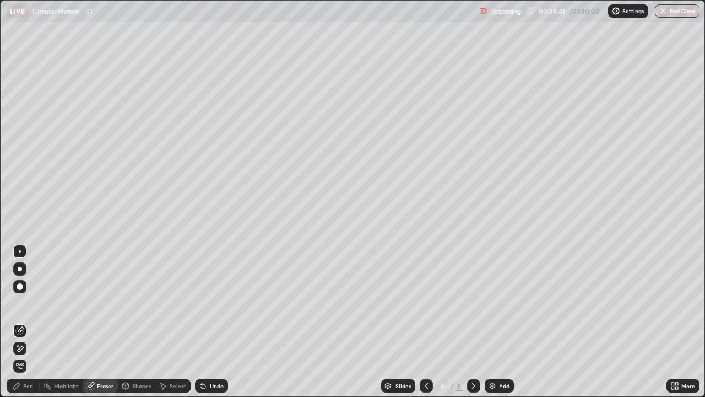
click at [18, 322] on icon at bounding box center [19, 348] width 9 height 9
click at [22, 322] on div "Pen" at bounding box center [23, 385] width 33 height 13
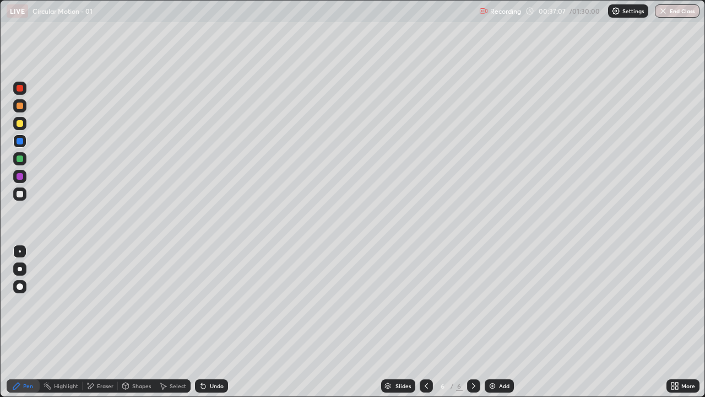
click at [28, 322] on div "Pen" at bounding box center [23, 385] width 33 height 13
click at [18, 188] on div at bounding box center [19, 193] width 13 height 13
click at [20, 322] on div "Pen" at bounding box center [23, 385] width 33 height 13
click at [21, 188] on div at bounding box center [19, 193] width 13 height 13
click at [25, 120] on div at bounding box center [19, 123] width 13 height 13
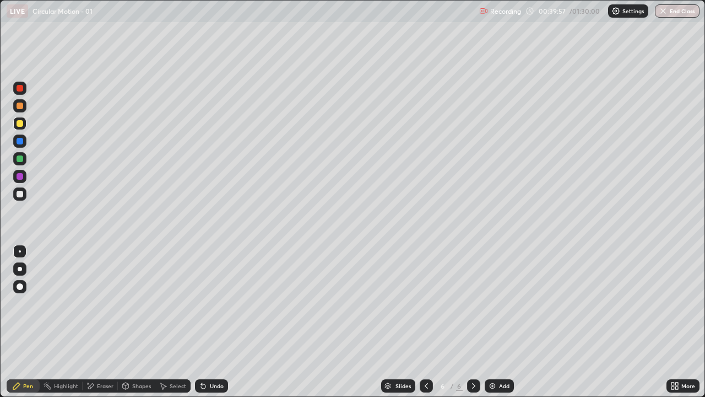
click at [91, 322] on icon at bounding box center [90, 385] width 9 height 9
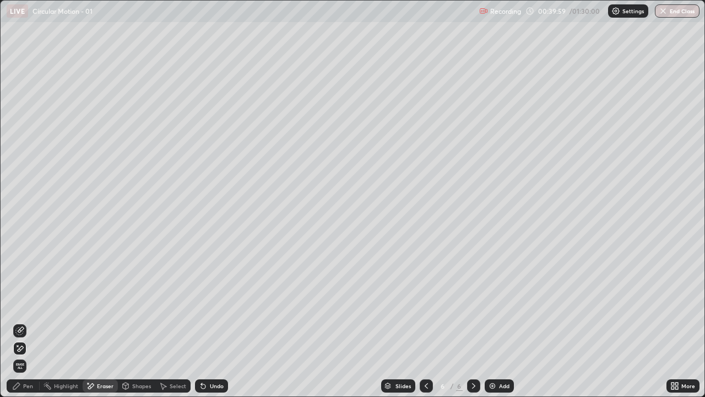
click at [24, 322] on div "Pen" at bounding box center [23, 385] width 33 height 13
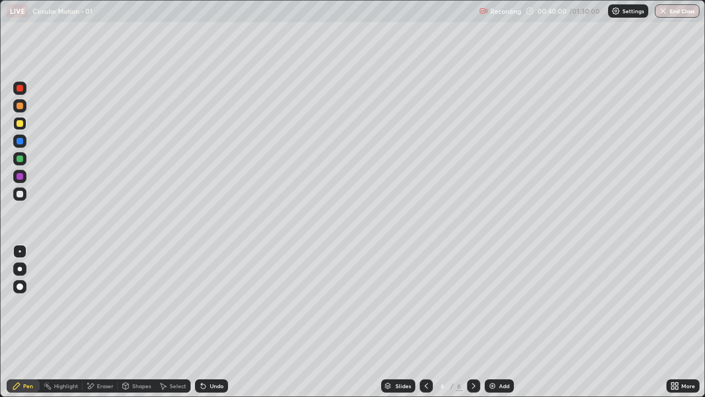
click at [18, 193] on div at bounding box center [20, 194] width 7 height 7
click at [20, 322] on div "Pen" at bounding box center [23, 385] width 33 height 13
click at [21, 194] on div at bounding box center [20, 194] width 7 height 7
click at [93, 322] on div "Eraser" at bounding box center [100, 385] width 35 height 13
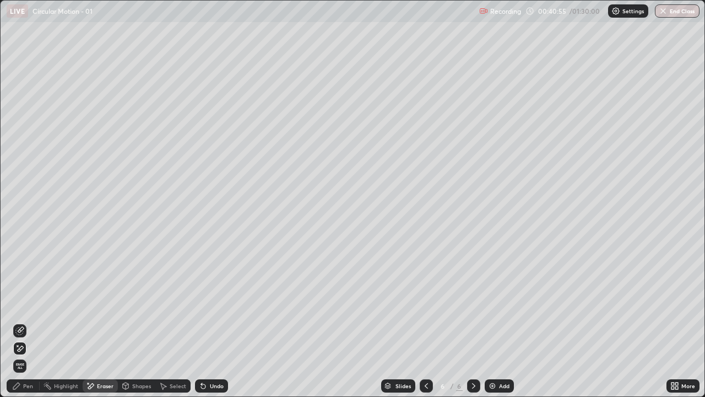
click at [12, 322] on div "Pen" at bounding box center [23, 385] width 33 height 13
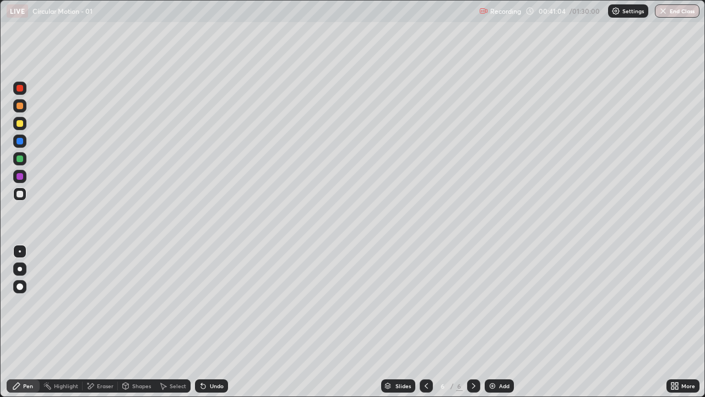
click at [23, 322] on div "Pen" at bounding box center [28, 386] width 10 height 6
click at [21, 123] on div at bounding box center [20, 123] width 7 height 7
click at [136, 322] on div "Shapes" at bounding box center [141, 386] width 19 height 6
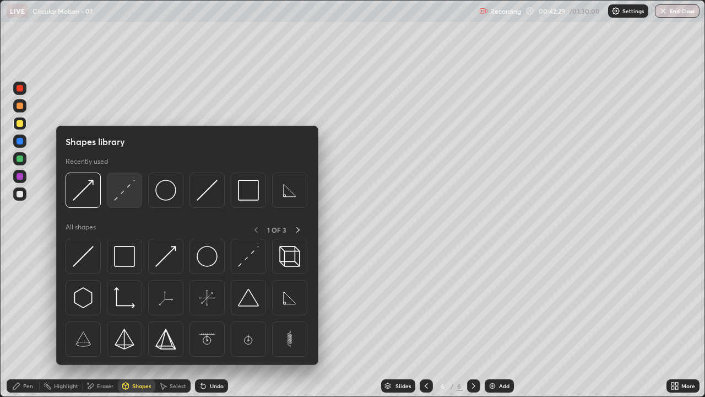
click at [128, 193] on img at bounding box center [124, 190] width 21 height 21
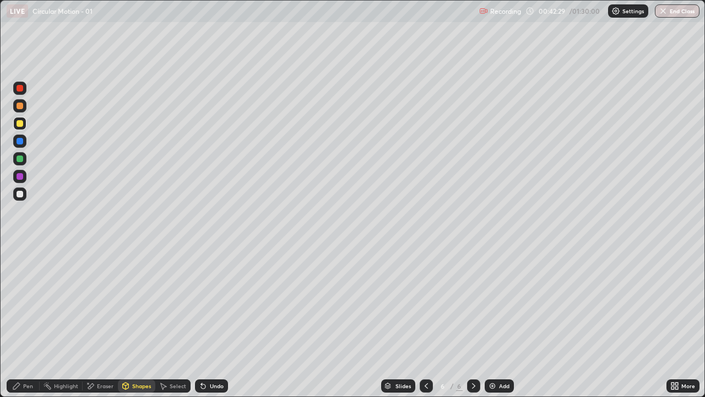
click at [22, 322] on div "Pen" at bounding box center [23, 385] width 33 height 13
click at [138, 322] on div "Shapes" at bounding box center [136, 385] width 37 height 13
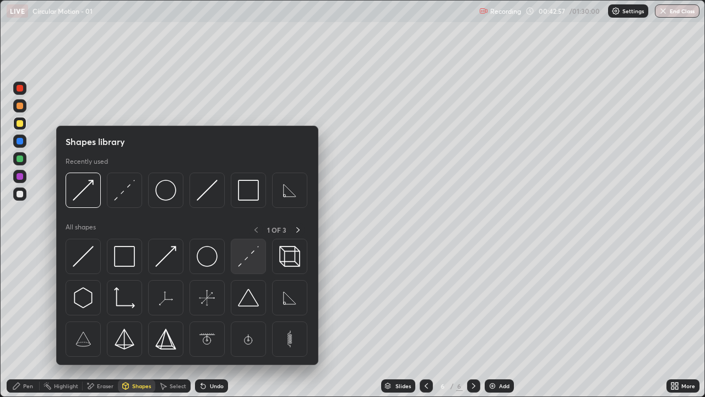
click at [247, 260] on img at bounding box center [248, 256] width 21 height 21
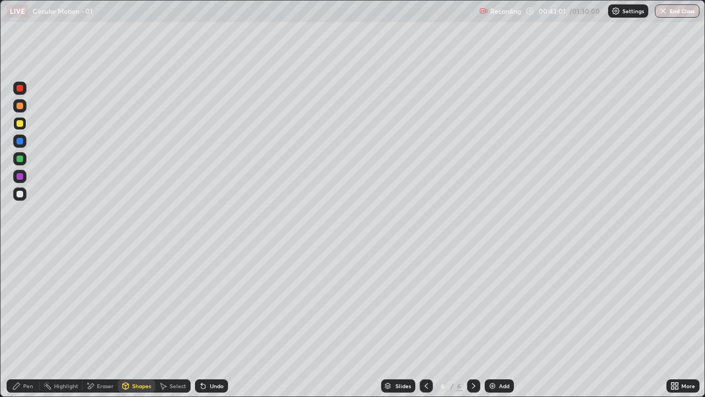
click at [131, 322] on div "Shapes" at bounding box center [136, 385] width 37 height 13
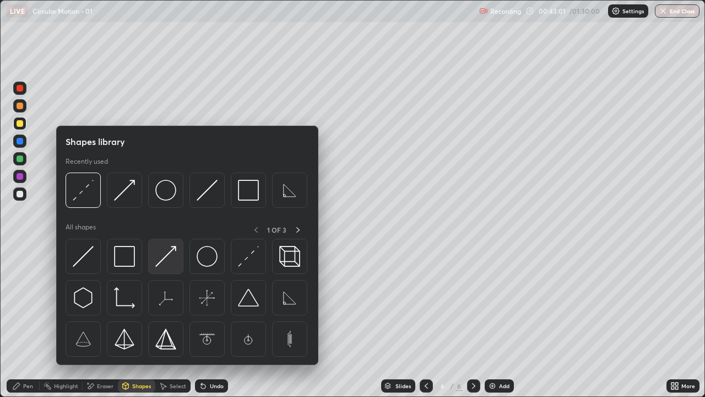
click at [170, 258] on img at bounding box center [165, 256] width 21 height 21
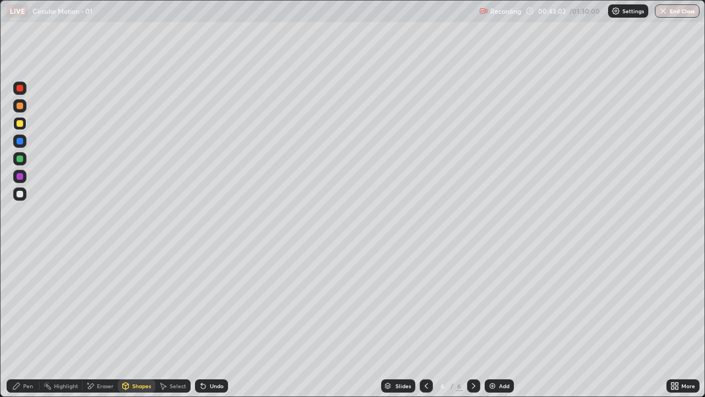
click at [19, 158] on div at bounding box center [20, 158] width 7 height 7
click at [21, 322] on div "Pen" at bounding box center [23, 385] width 33 height 13
click at [499, 322] on div "Add" at bounding box center [504, 386] width 10 height 6
click at [18, 322] on div "Pen" at bounding box center [23, 385] width 33 height 13
click at [20, 194] on div at bounding box center [20, 194] width 7 height 7
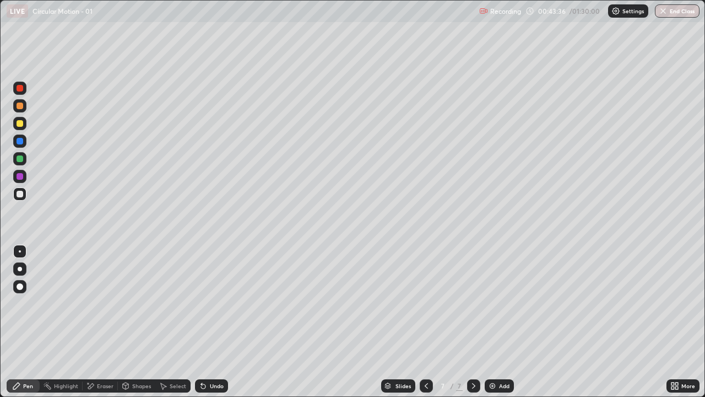
click at [141, 322] on div "Shapes" at bounding box center [136, 385] width 37 height 13
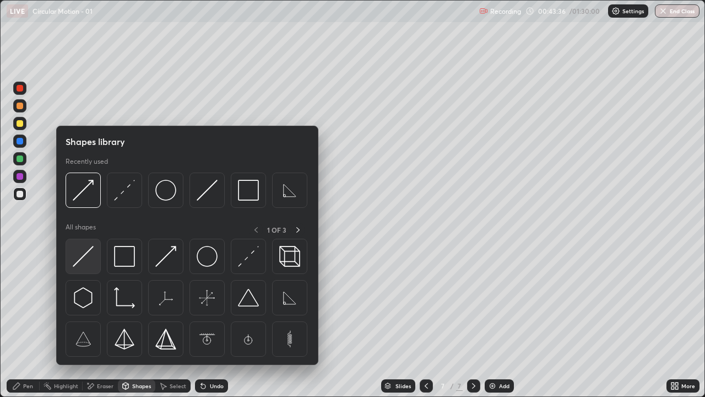
click at [91, 263] on img at bounding box center [83, 256] width 21 height 21
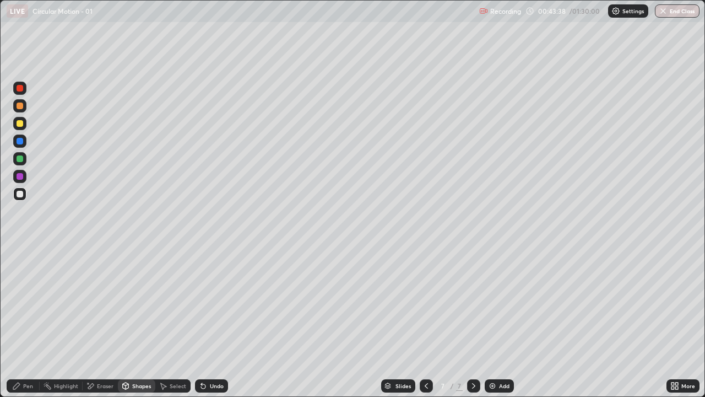
click at [27, 322] on div "Pen" at bounding box center [28, 386] width 10 height 6
click at [134, 322] on div "Shapes" at bounding box center [136, 385] width 37 height 13
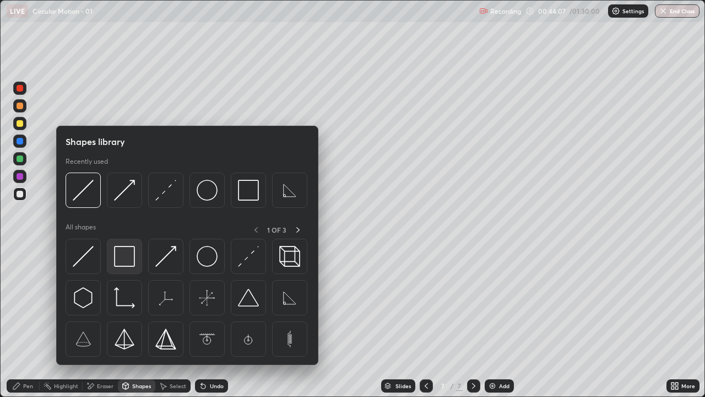
click at [124, 253] on img at bounding box center [124, 256] width 21 height 21
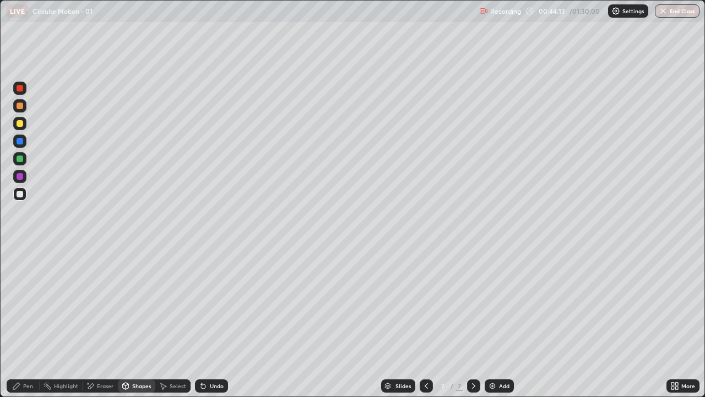
click at [17, 322] on div "Pen" at bounding box center [23, 385] width 33 height 13
click at [425, 322] on icon at bounding box center [426, 385] width 9 height 9
click at [23, 322] on div "Pen" at bounding box center [23, 385] width 33 height 13
click at [21, 177] on div at bounding box center [20, 176] width 7 height 7
click at [473, 322] on icon at bounding box center [473, 385] width 9 height 9
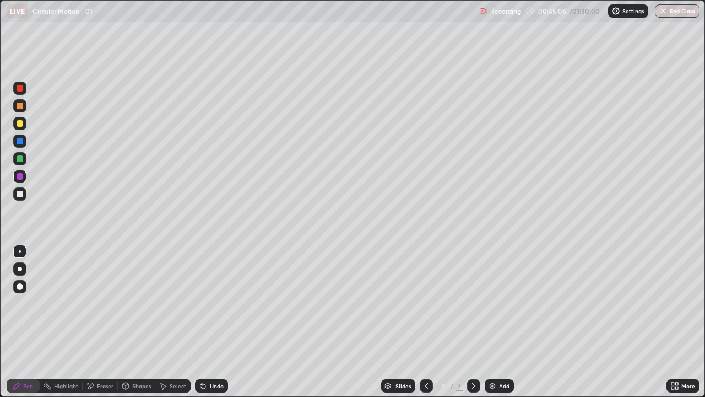
click at [133, 322] on div "Shapes" at bounding box center [136, 385] width 37 height 13
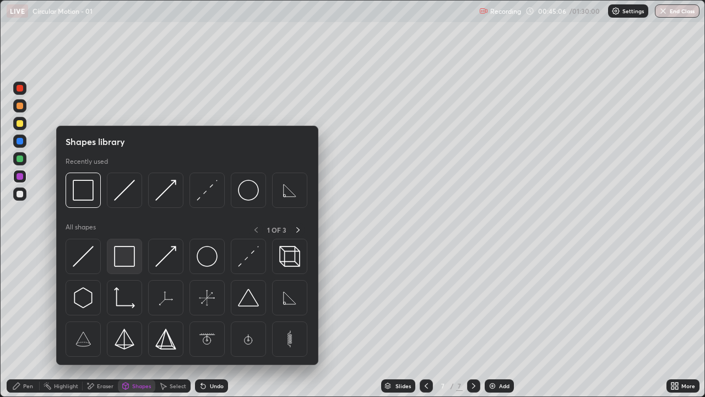
click at [121, 252] on img at bounding box center [124, 256] width 21 height 21
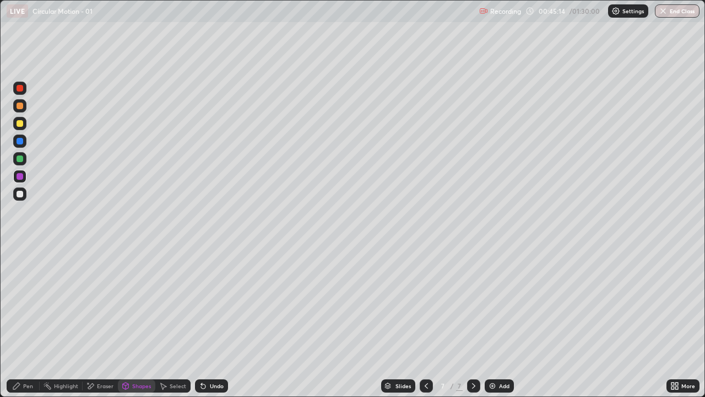
click at [21, 322] on div "Pen" at bounding box center [23, 385] width 33 height 13
click at [19, 195] on div at bounding box center [20, 194] width 7 height 7
click at [24, 192] on div at bounding box center [19, 193] width 13 height 13
click at [425, 322] on icon at bounding box center [426, 385] width 9 height 9
click at [424, 322] on icon at bounding box center [426, 385] width 9 height 9
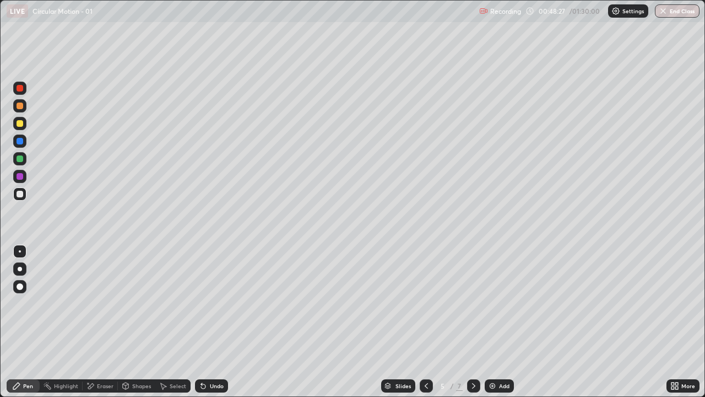
click at [468, 322] on div at bounding box center [473, 385] width 13 height 13
click at [25, 250] on div at bounding box center [19, 251] width 13 height 13
click at [473, 322] on icon at bounding box center [473, 385] width 9 height 9
click at [425, 322] on icon at bounding box center [426, 385] width 9 height 9
click at [476, 322] on icon at bounding box center [473, 385] width 9 height 9
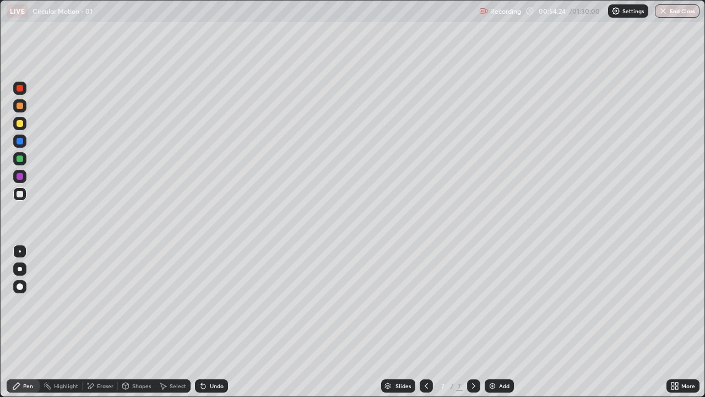
click at [430, 322] on div at bounding box center [426, 385] width 13 height 13
click at [98, 322] on div "Eraser" at bounding box center [100, 385] width 35 height 13
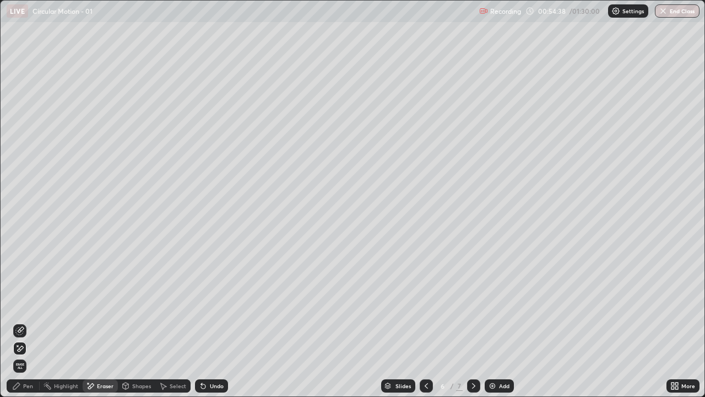
click at [23, 322] on div "Pen" at bounding box center [23, 385] width 33 height 13
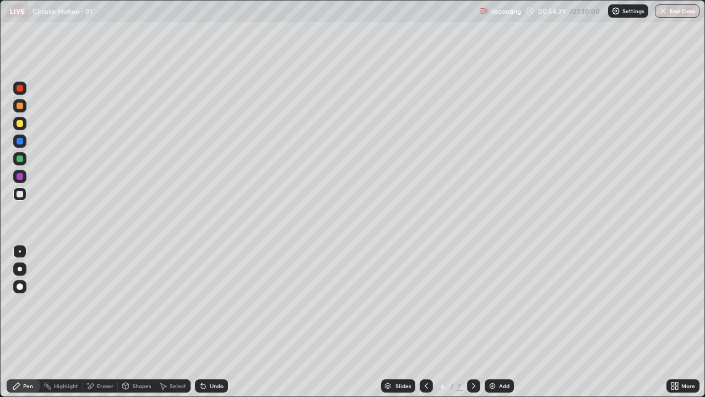
click at [20, 121] on div at bounding box center [20, 123] width 7 height 7
click at [471, 322] on icon at bounding box center [473, 385] width 9 height 9
click at [95, 322] on div "Eraser" at bounding box center [100, 385] width 35 height 13
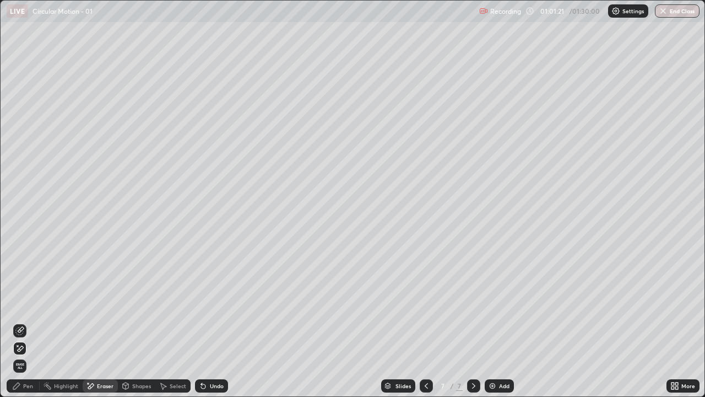
click at [503, 322] on div "Add" at bounding box center [504, 386] width 10 height 6
click at [23, 322] on div "Pen" at bounding box center [28, 386] width 10 height 6
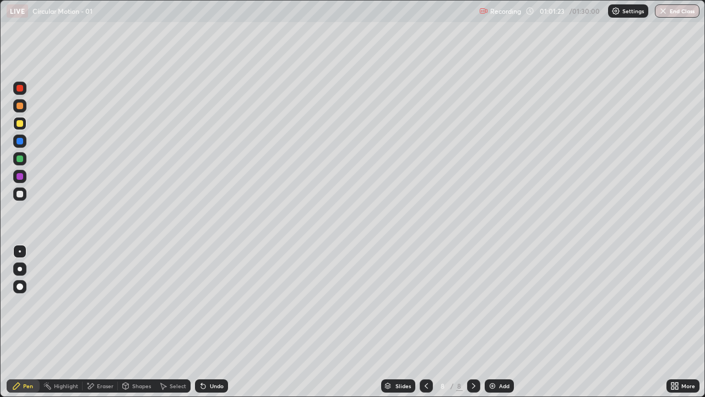
click at [24, 195] on div at bounding box center [19, 193] width 13 height 13
click at [95, 322] on div "Eraser" at bounding box center [100, 385] width 35 height 13
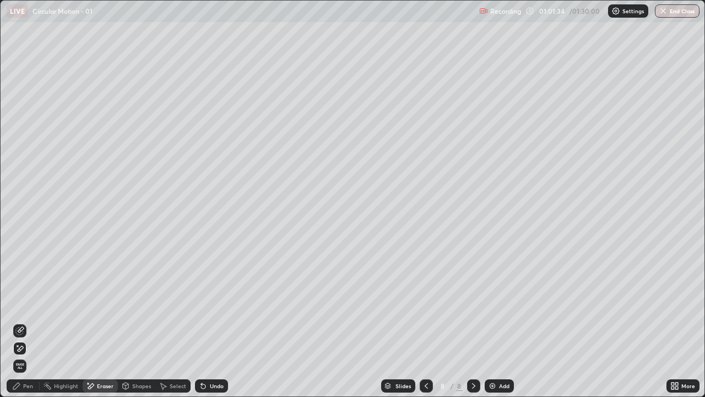
click at [17, 322] on icon at bounding box center [16, 385] width 9 height 9
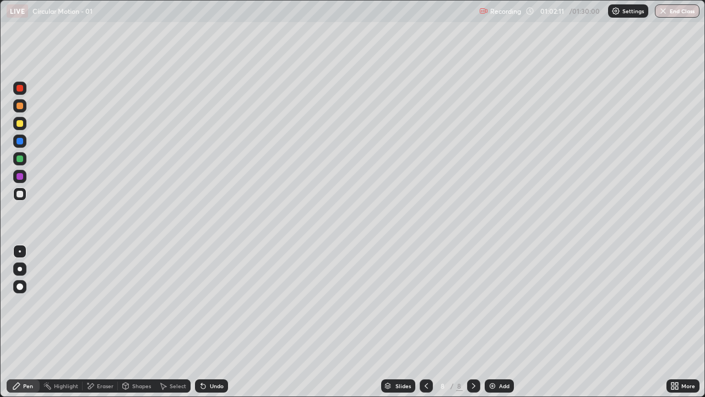
click at [20, 322] on div "Pen" at bounding box center [23, 385] width 33 height 13
click at [23, 192] on div at bounding box center [20, 194] width 7 height 7
click at [213, 322] on div "Undo" at bounding box center [217, 386] width 14 height 6
click at [214, 322] on div "Undo" at bounding box center [217, 386] width 14 height 6
click at [425, 322] on icon at bounding box center [426, 385] width 9 height 9
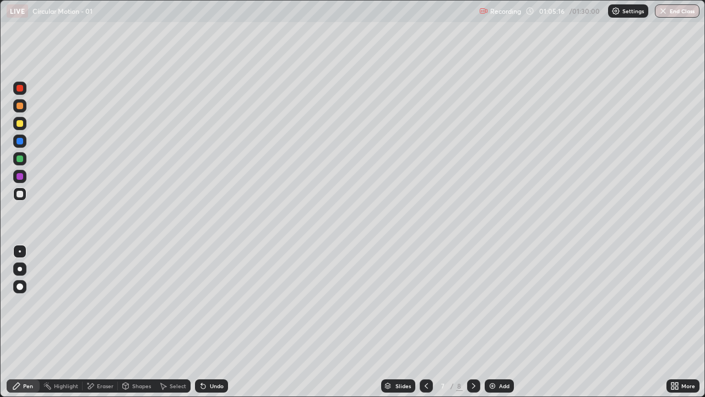
click at [424, 322] on icon at bounding box center [426, 385] width 9 height 9
click at [493, 322] on div "Add" at bounding box center [499, 385] width 29 height 13
click at [24, 322] on div "Pen" at bounding box center [23, 385] width 33 height 13
click at [20, 194] on div at bounding box center [20, 194] width 7 height 7
click at [21, 322] on div "Pen" at bounding box center [23, 385] width 33 height 13
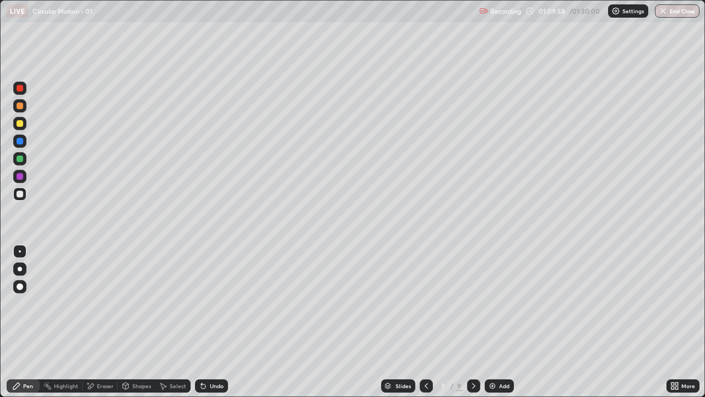
click at [210, 322] on div "Undo" at bounding box center [217, 386] width 14 height 6
click at [212, 322] on div "Undo" at bounding box center [211, 385] width 33 height 13
click at [213, 322] on div "Undo" at bounding box center [217, 386] width 14 height 6
click at [20, 189] on div at bounding box center [19, 193] width 13 height 13
click at [497, 322] on div "Add" at bounding box center [499, 385] width 29 height 13
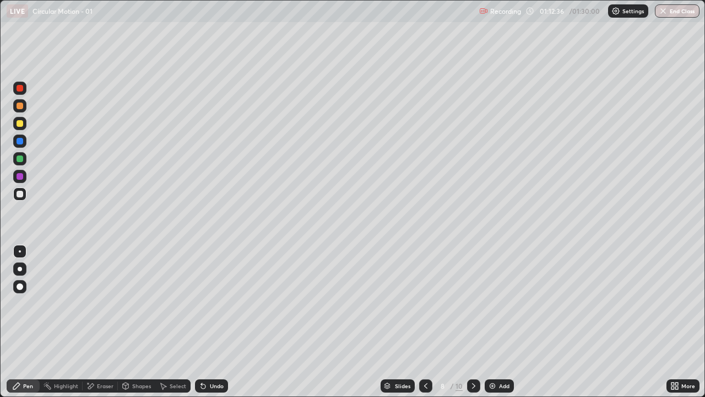
click at [21, 322] on div "Pen" at bounding box center [23, 385] width 33 height 13
click at [20, 193] on div at bounding box center [20, 194] width 7 height 7
click at [24, 322] on div "Pen" at bounding box center [23, 385] width 33 height 13
click at [20, 126] on div at bounding box center [20, 123] width 7 height 7
click at [24, 322] on div "Pen" at bounding box center [23, 385] width 33 height 13
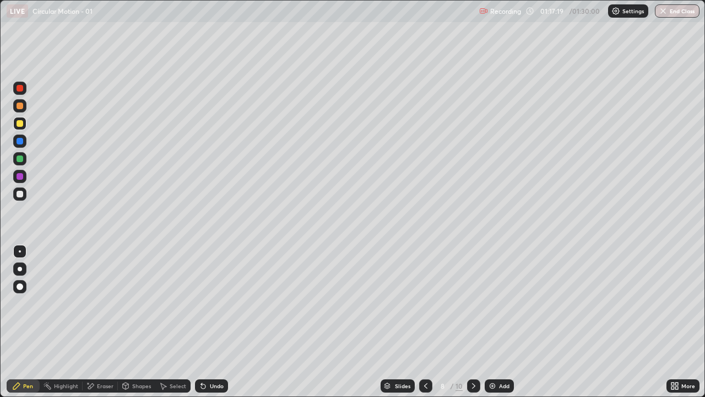
click at [21, 189] on div at bounding box center [19, 193] width 13 height 13
click at [134, 322] on div "Shapes" at bounding box center [141, 386] width 19 height 6
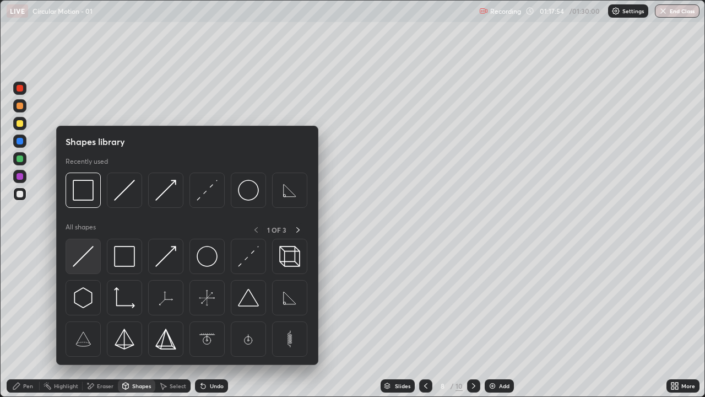
click at [82, 253] on img at bounding box center [83, 256] width 21 height 21
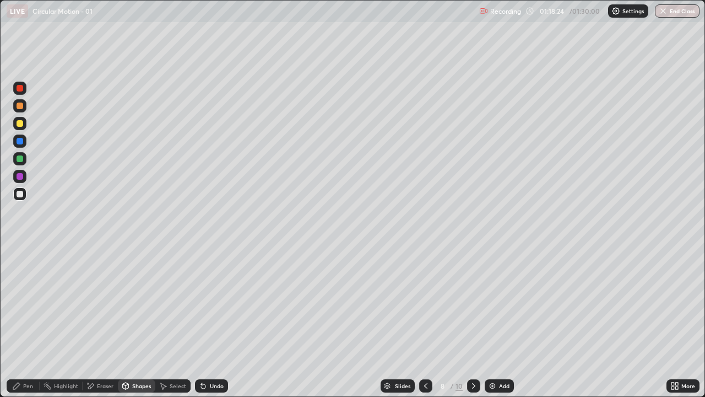
click at [12, 322] on icon at bounding box center [16, 385] width 9 height 9
click at [99, 322] on div "Eraser" at bounding box center [100, 385] width 35 height 13
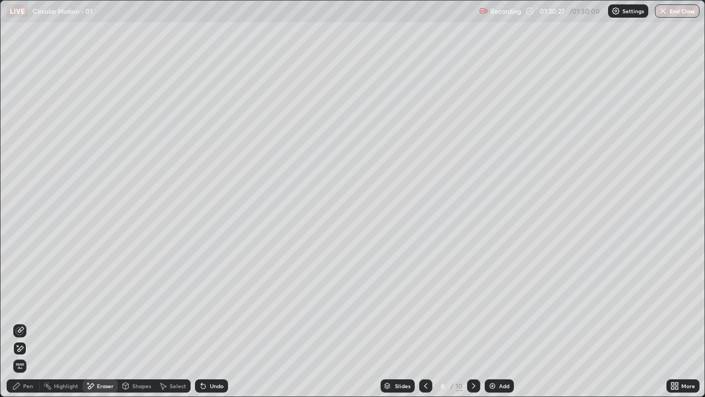
click at [18, 322] on icon at bounding box center [16, 385] width 7 height 7
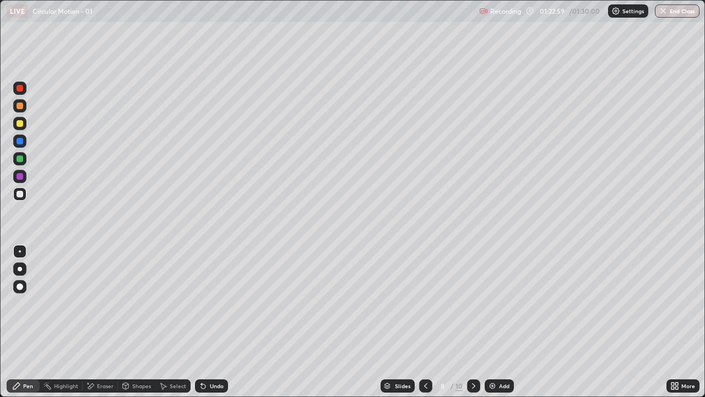
click at [24, 322] on div "Pen" at bounding box center [23, 385] width 33 height 13
click at [20, 198] on div at bounding box center [19, 193] width 13 height 13
click at [97, 322] on div "Eraser" at bounding box center [100, 385] width 35 height 13
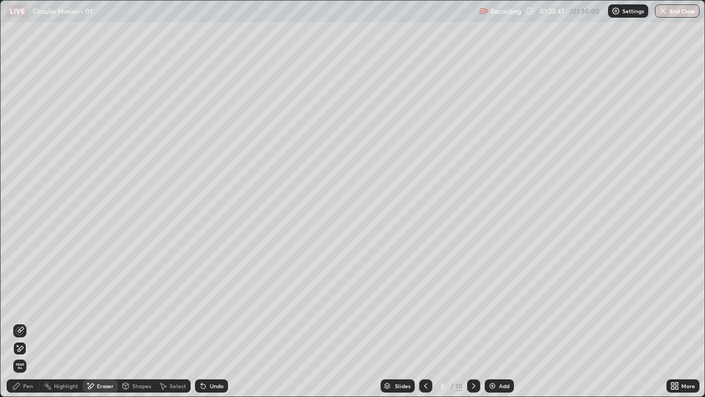
click at [22, 322] on div "Pen" at bounding box center [23, 385] width 33 height 13
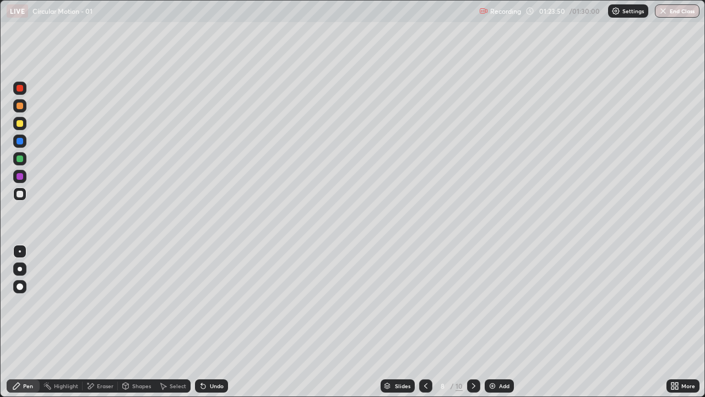
click at [28, 322] on div "Pen" at bounding box center [28, 386] width 10 height 6
click at [100, 322] on div "Eraser" at bounding box center [105, 386] width 17 height 6
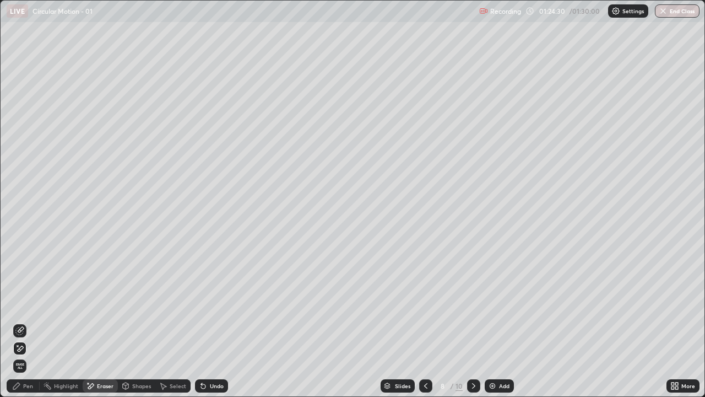
click at [18, 322] on div "Pen" at bounding box center [23, 385] width 33 height 13
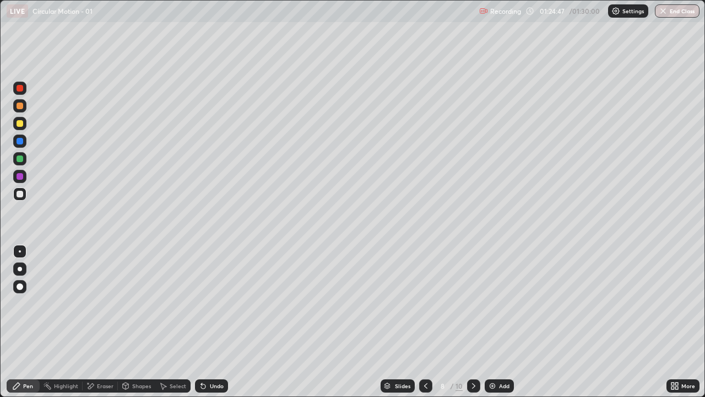
click at [99, 322] on div "Eraser" at bounding box center [105, 386] width 17 height 6
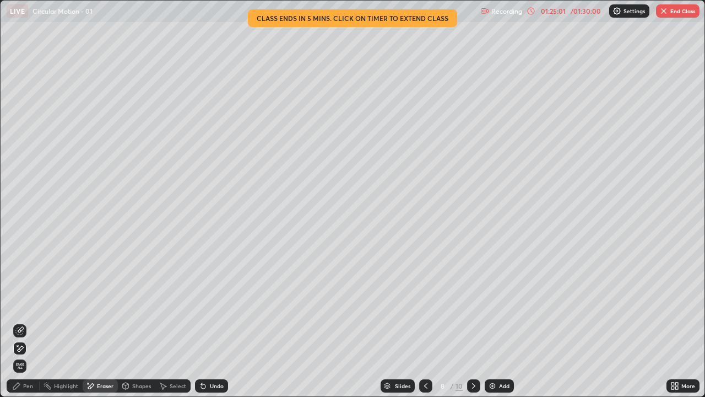
click at [21, 322] on div "Pen" at bounding box center [23, 385] width 33 height 13
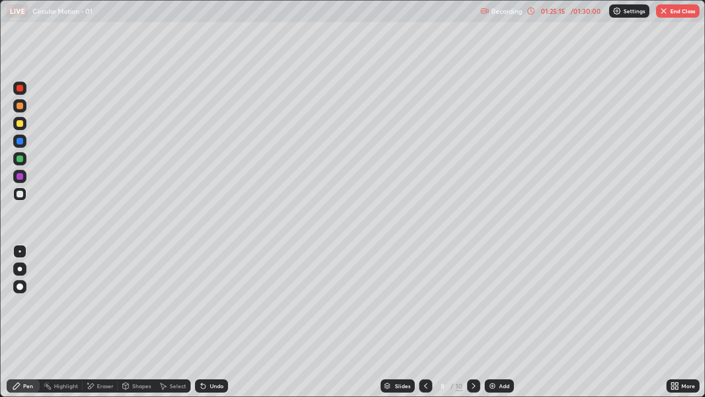
click at [104, 322] on div "Eraser" at bounding box center [100, 385] width 35 height 13
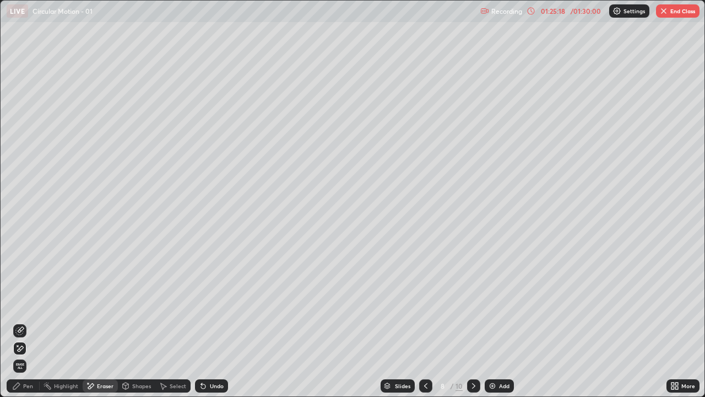
click at [24, 322] on div "Pen" at bounding box center [28, 386] width 10 height 6
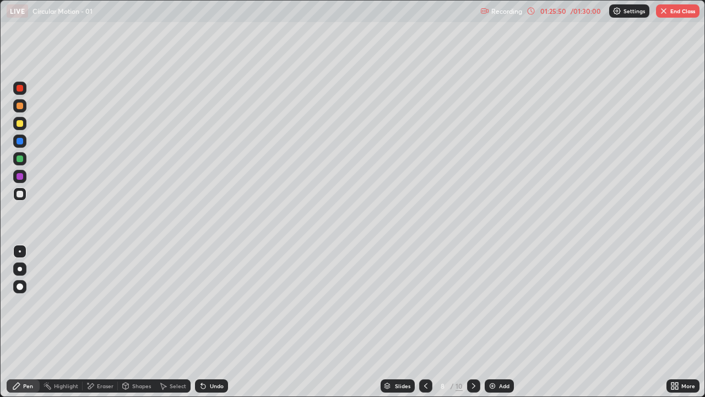
click at [96, 322] on div "Eraser" at bounding box center [100, 385] width 35 height 13
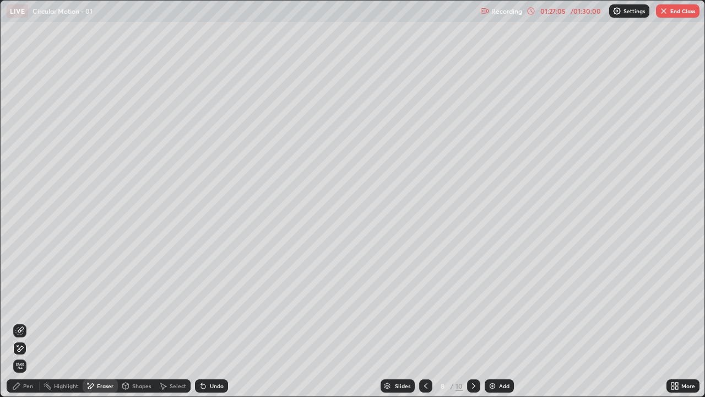
click at [676, 10] on button "End Class" at bounding box center [678, 10] width 44 height 13
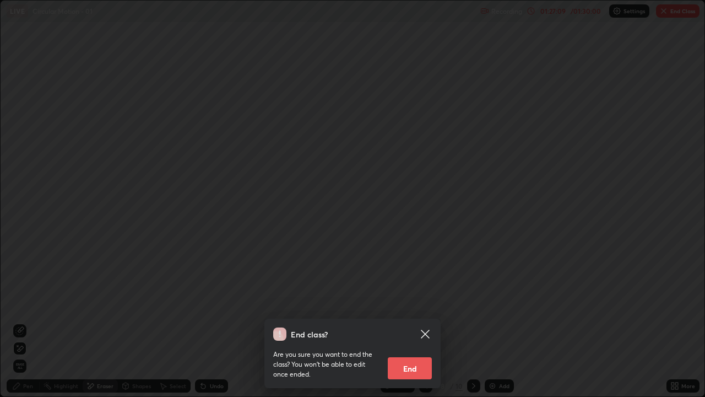
click at [402, 322] on button "End" at bounding box center [410, 368] width 44 height 22
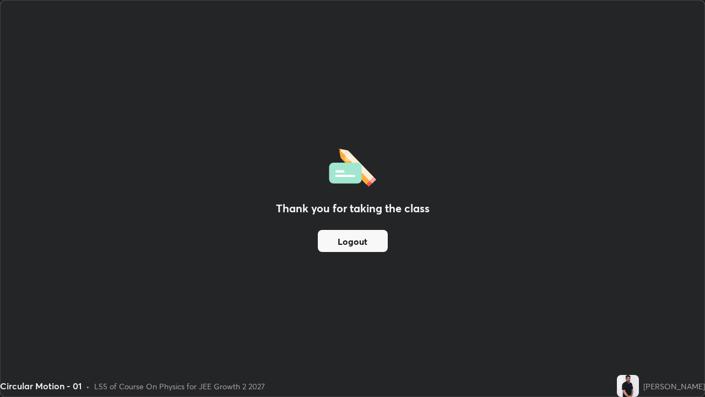
click at [344, 237] on button "Logout" at bounding box center [353, 241] width 70 height 22
